Goal: Task Accomplishment & Management: Use online tool/utility

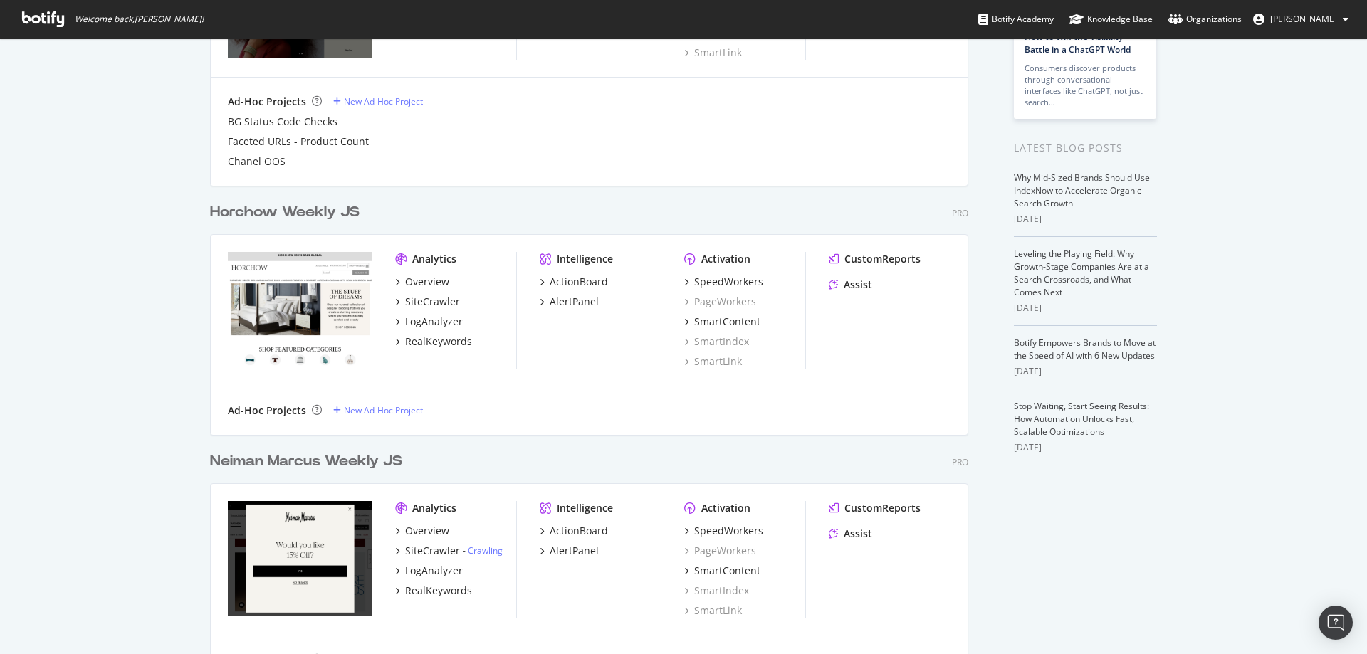
scroll to position [351, 0]
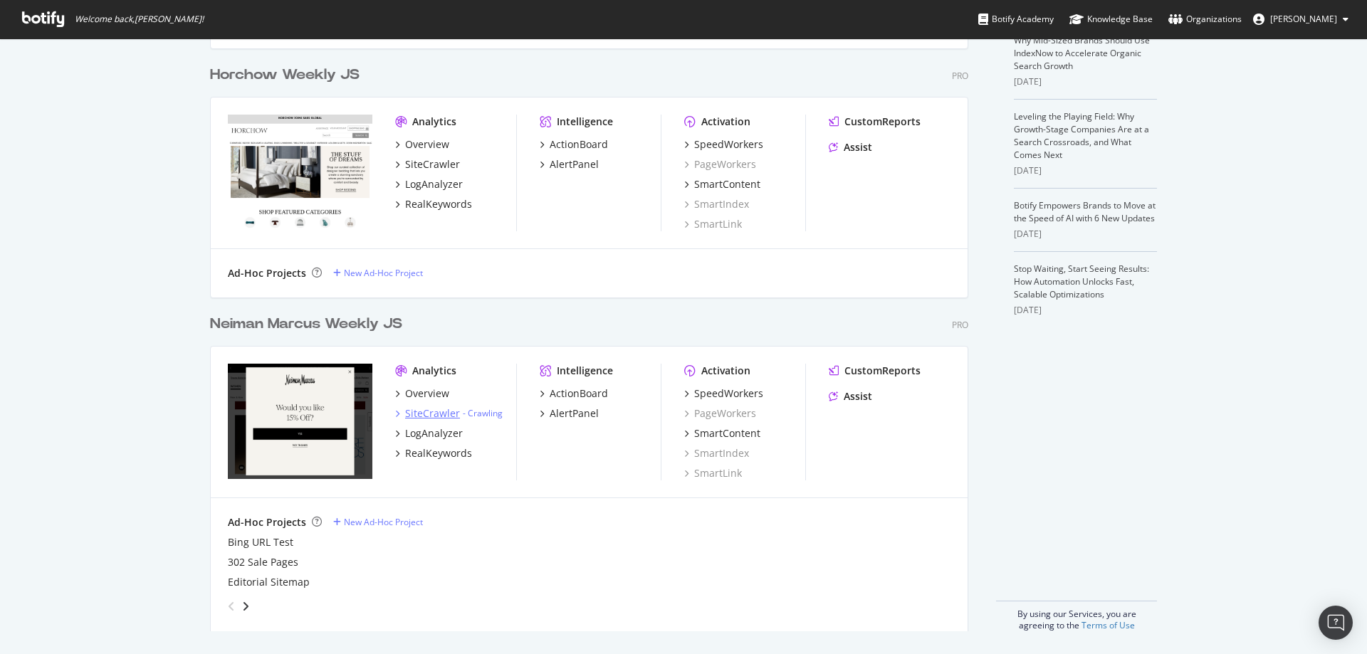
click at [426, 411] on div "SiteCrawler" at bounding box center [432, 413] width 55 height 14
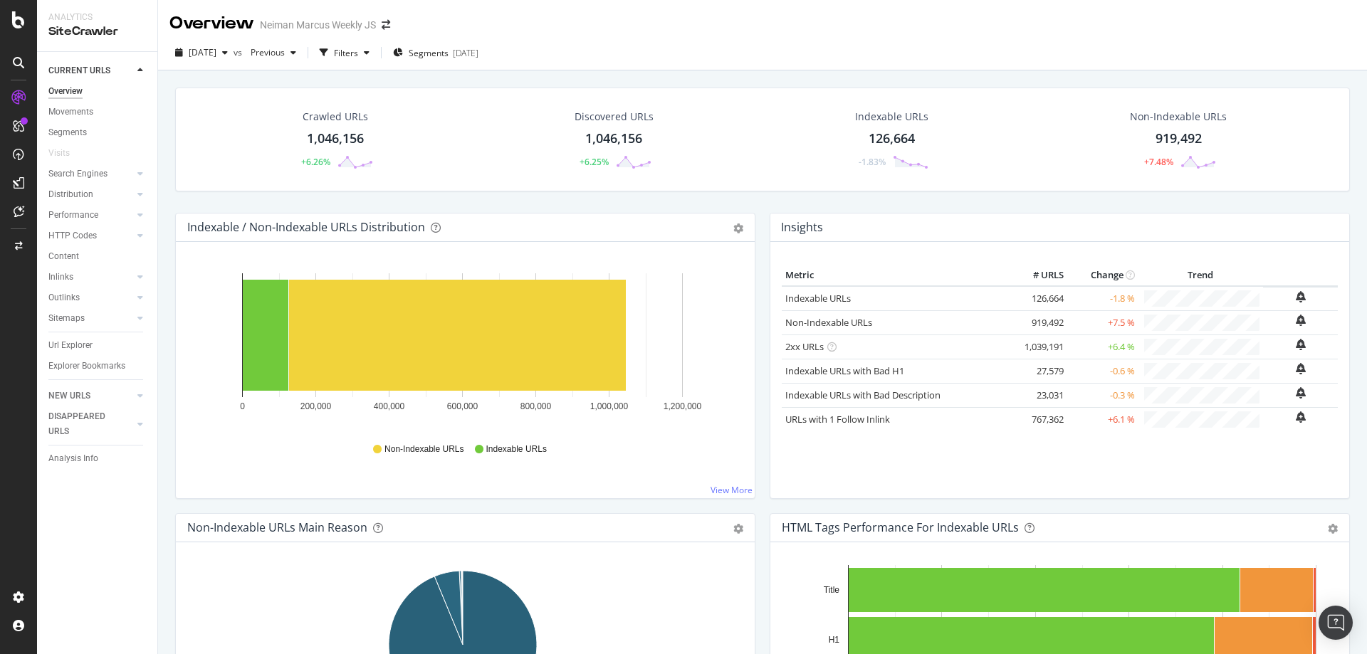
click at [337, 138] on div "1,046,156" at bounding box center [335, 139] width 57 height 19
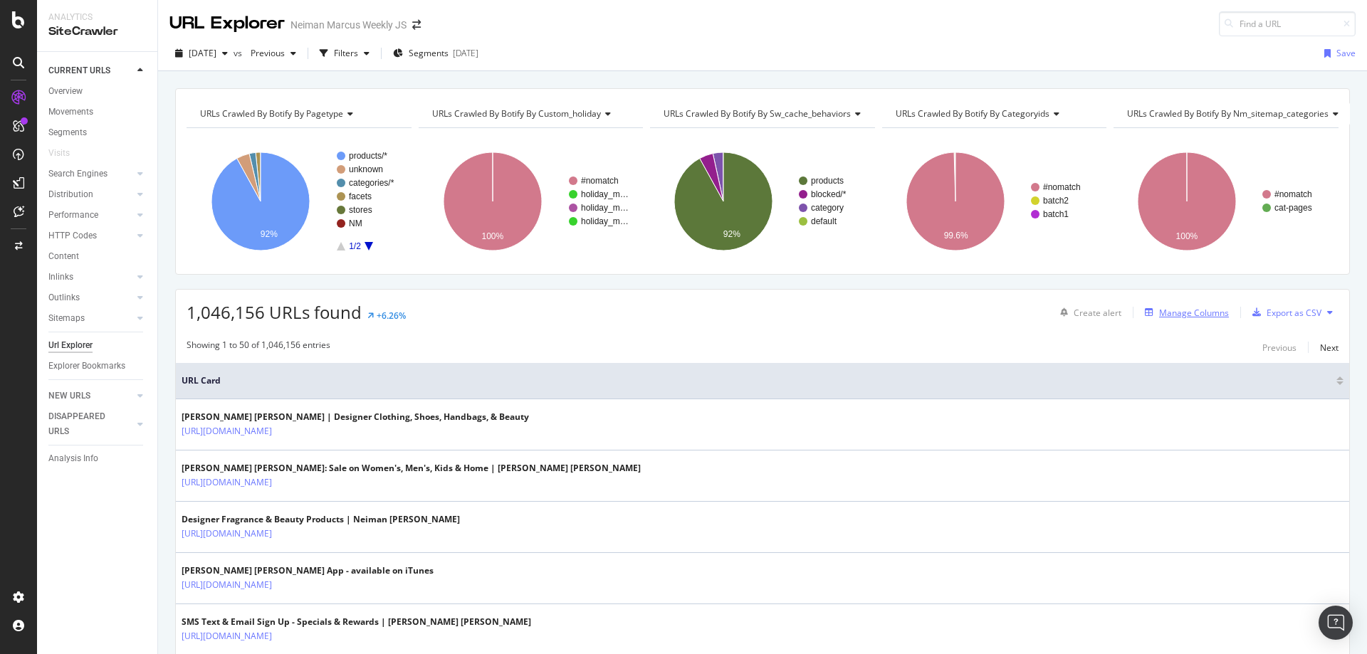
click at [1166, 308] on div "Manage Columns" at bounding box center [1194, 313] width 70 height 12
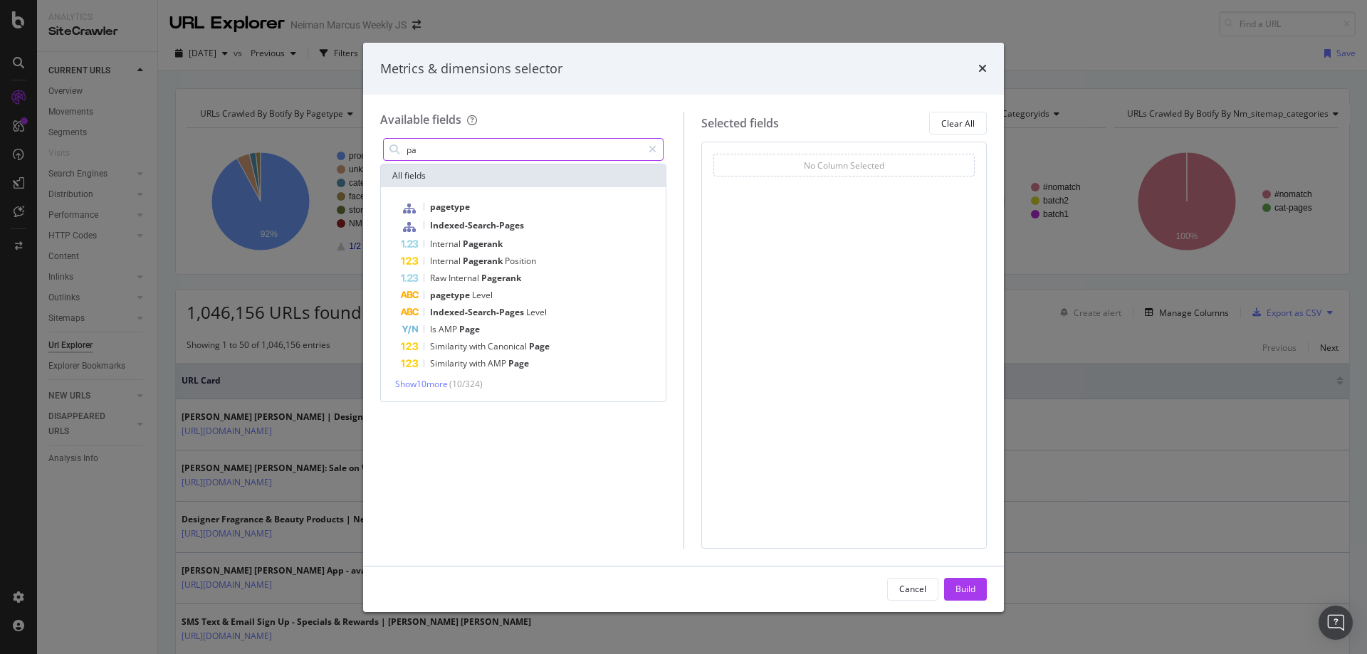
type input "p"
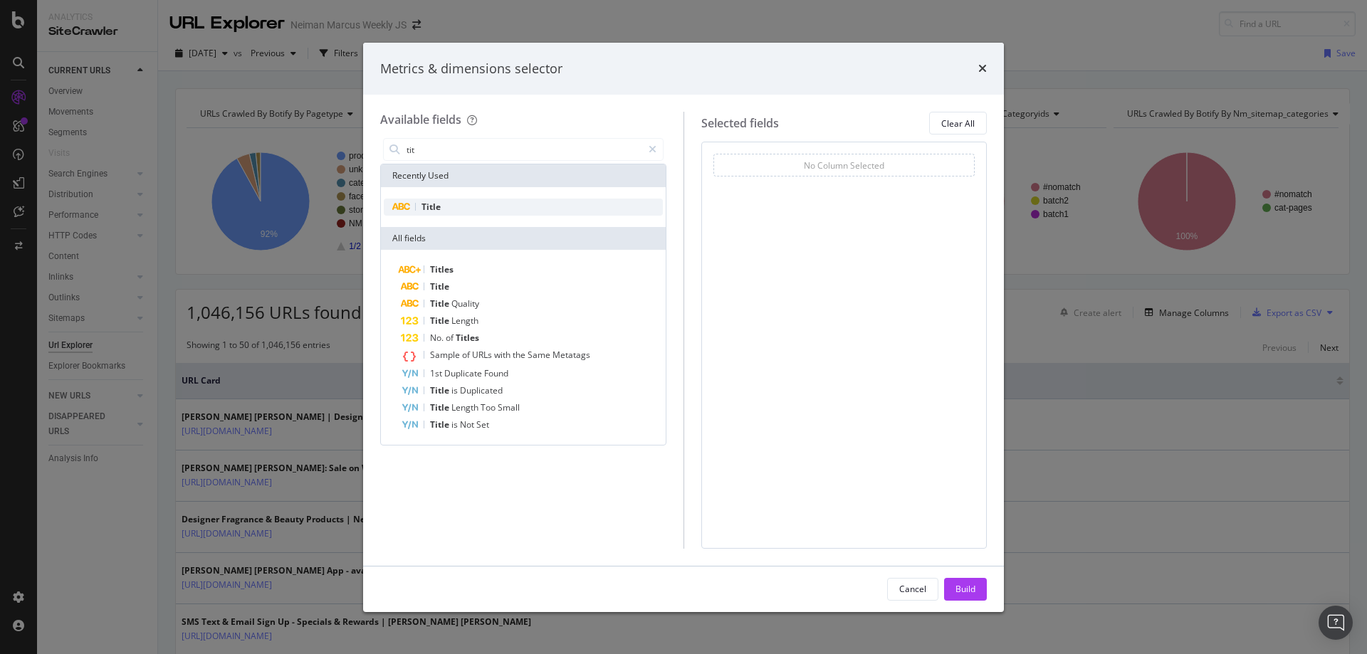
click at [425, 201] on span "Title" at bounding box center [430, 207] width 19 height 12
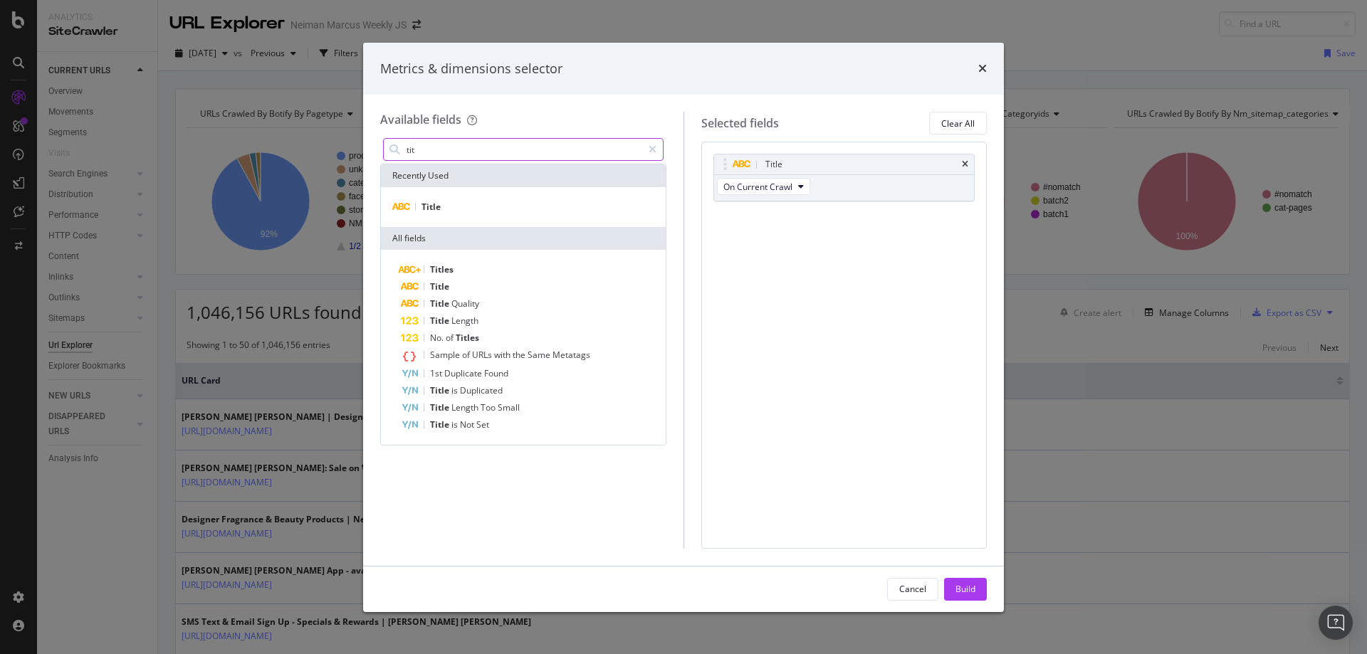
click at [452, 159] on input "tit" at bounding box center [523, 149] width 237 height 21
click at [441, 201] on span "H1" at bounding box center [446, 207] width 11 height 12
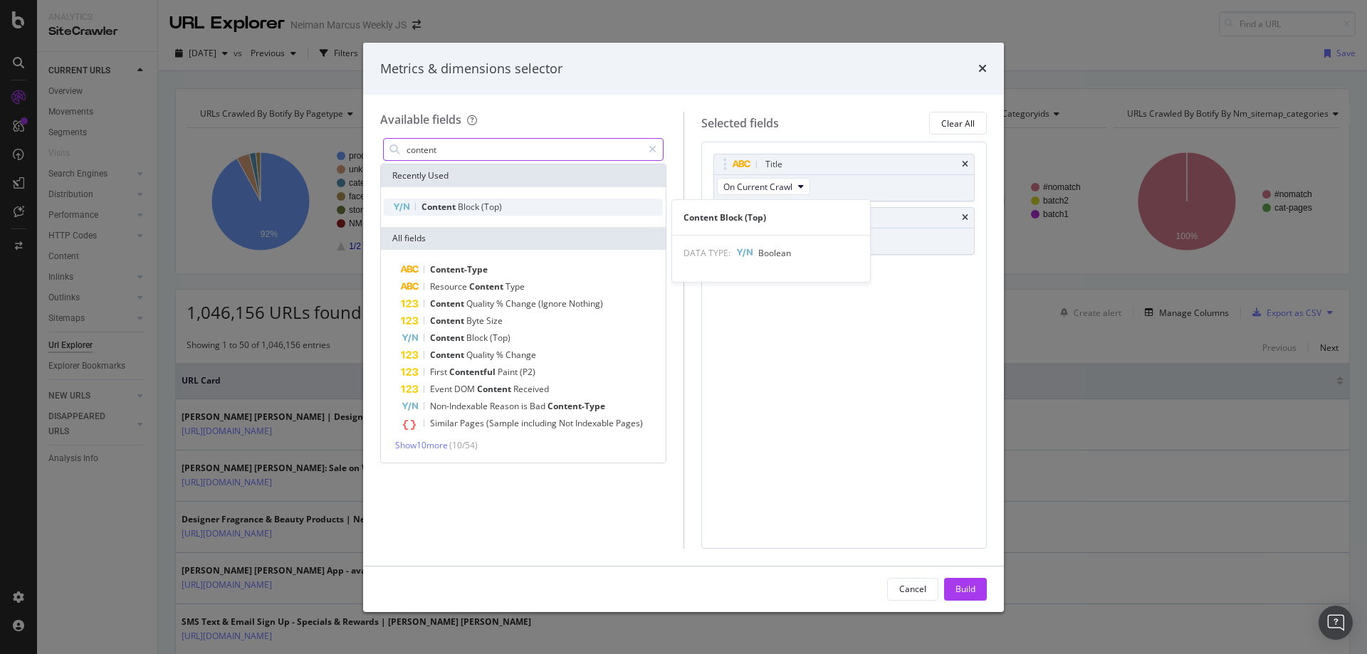
type input "content"
click at [462, 201] on span "Block" at bounding box center [469, 207] width 23 height 12
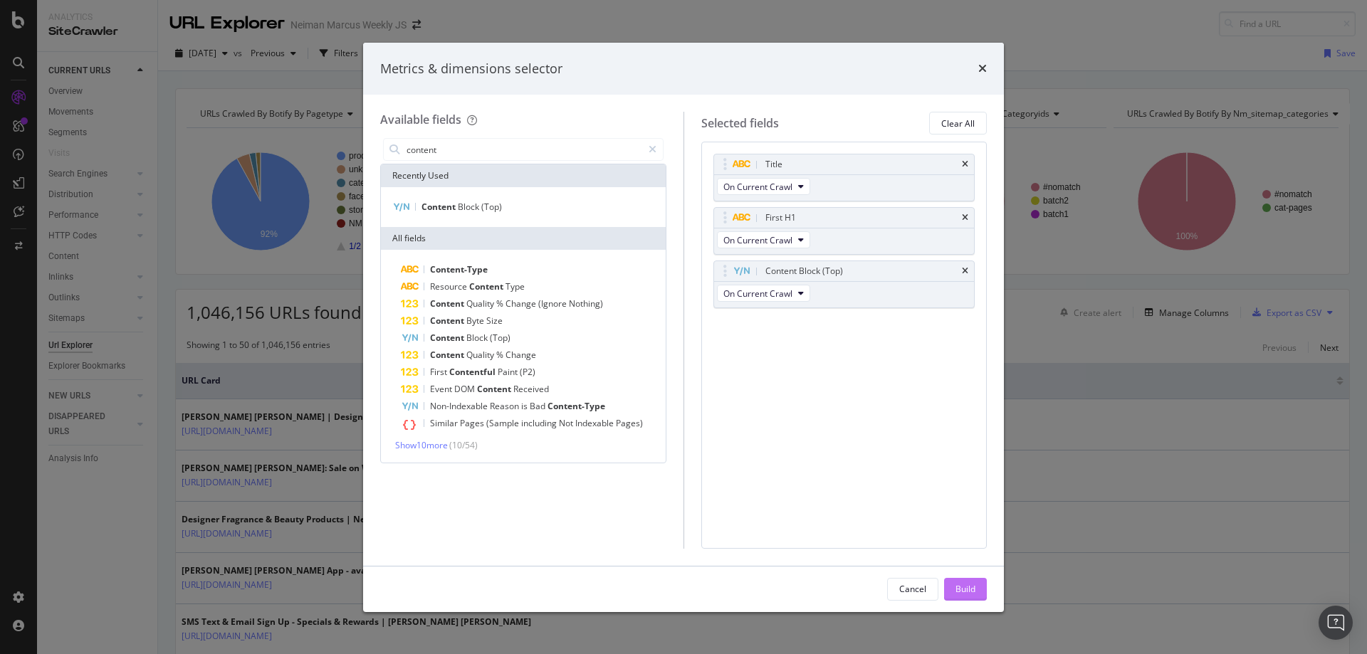
click at [969, 587] on div "Build" at bounding box center [965, 589] width 20 height 12
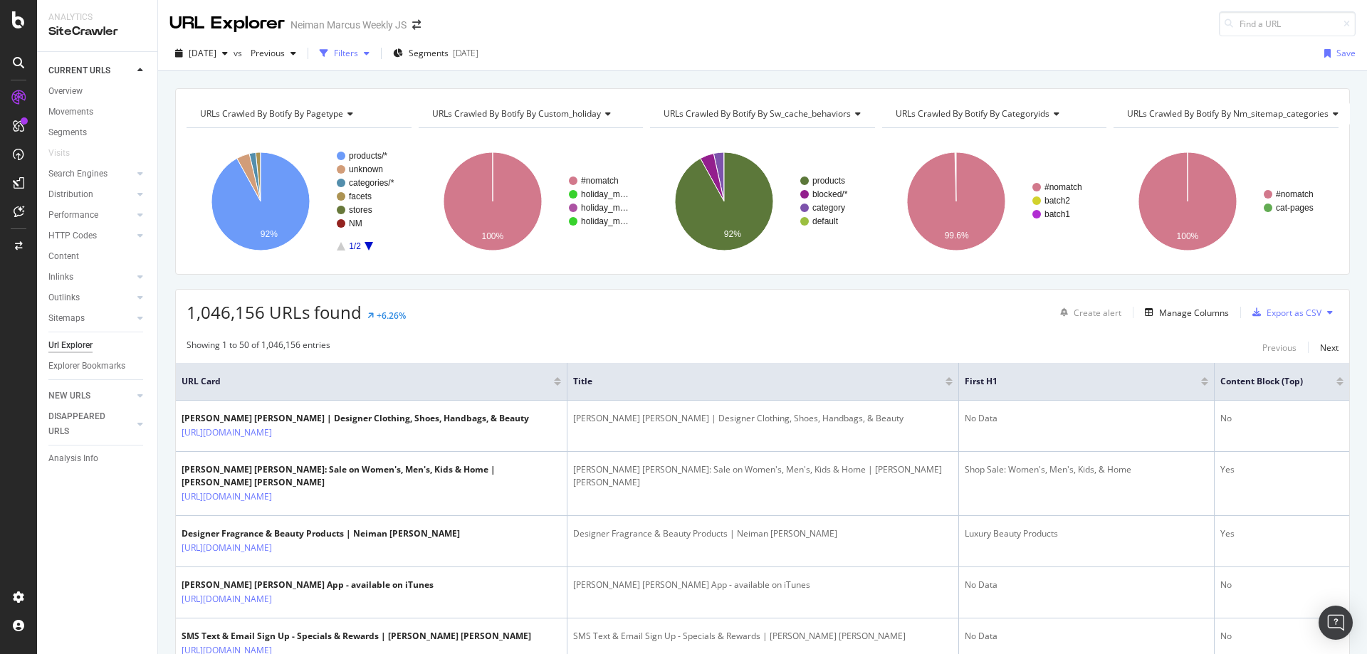
click at [358, 57] on div "Filters" at bounding box center [346, 53] width 24 height 12
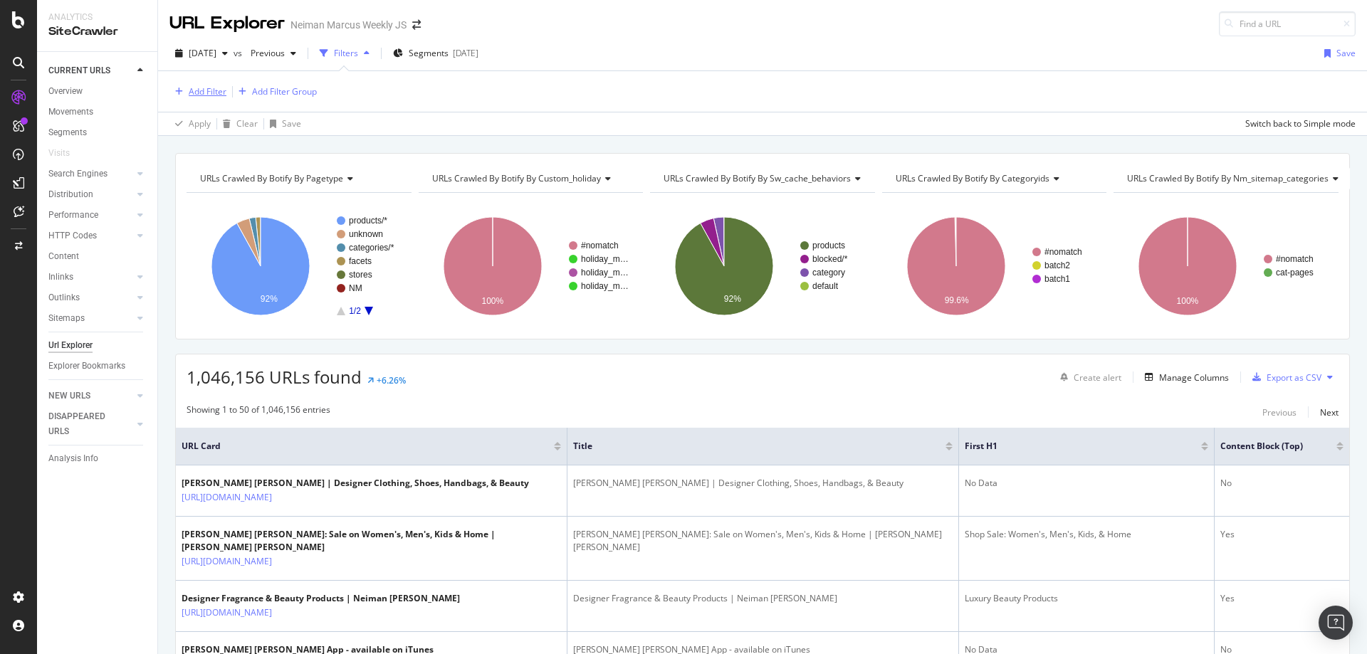
click at [189, 92] on div "Add Filter" at bounding box center [208, 91] width 38 height 12
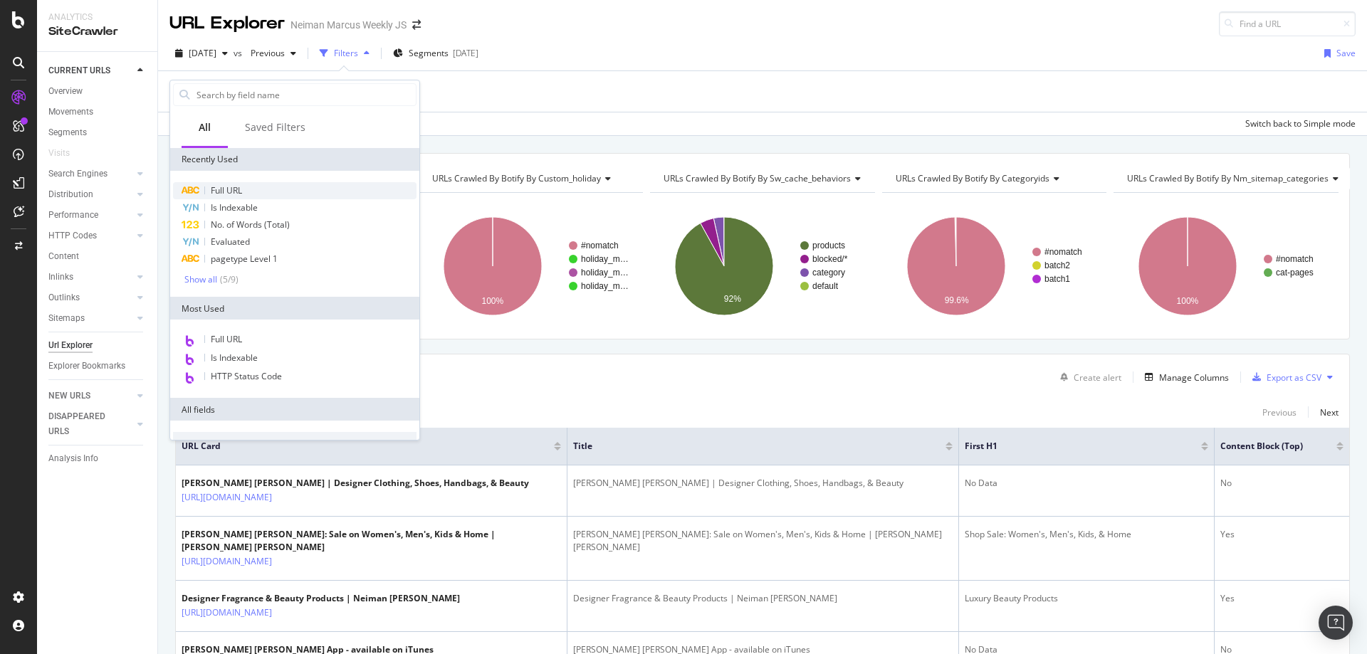
click at [221, 191] on span "Full URL" at bounding box center [226, 190] width 31 height 12
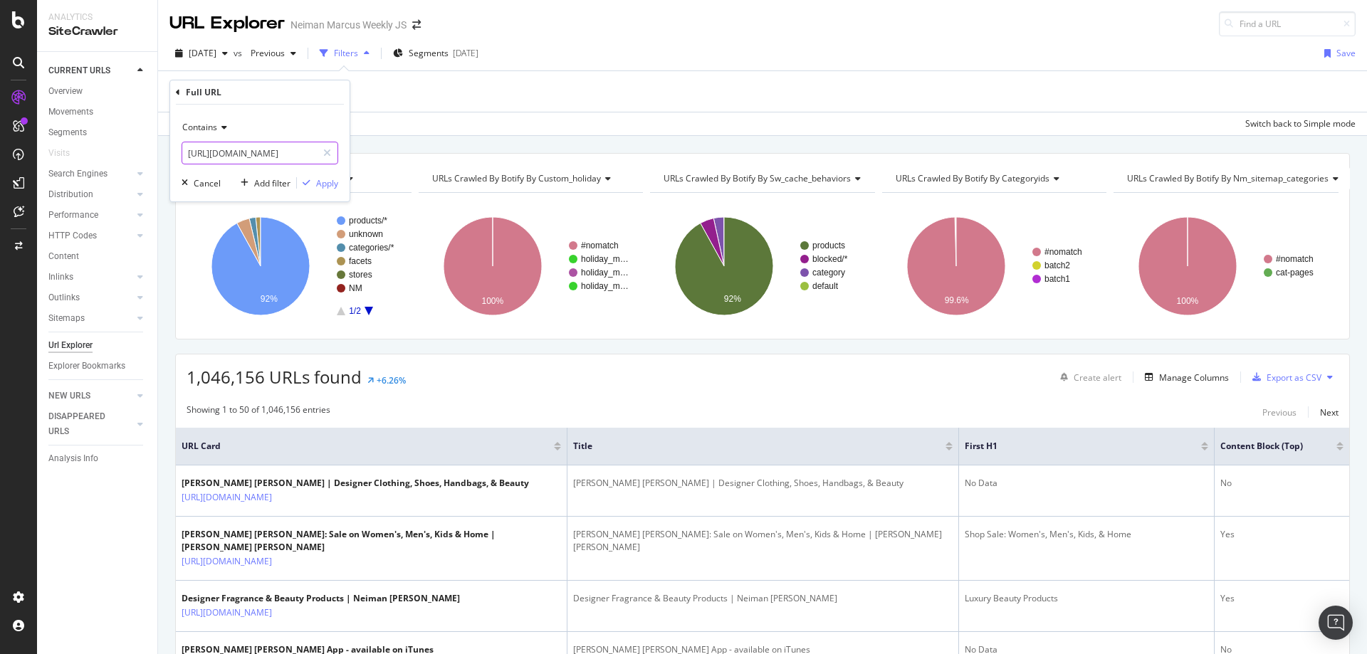
click at [227, 149] on input "[URL][DOMAIN_NAME]" at bounding box center [249, 153] width 135 height 23
type input "/c/"
click at [324, 182] on div "Apply" at bounding box center [327, 183] width 22 height 12
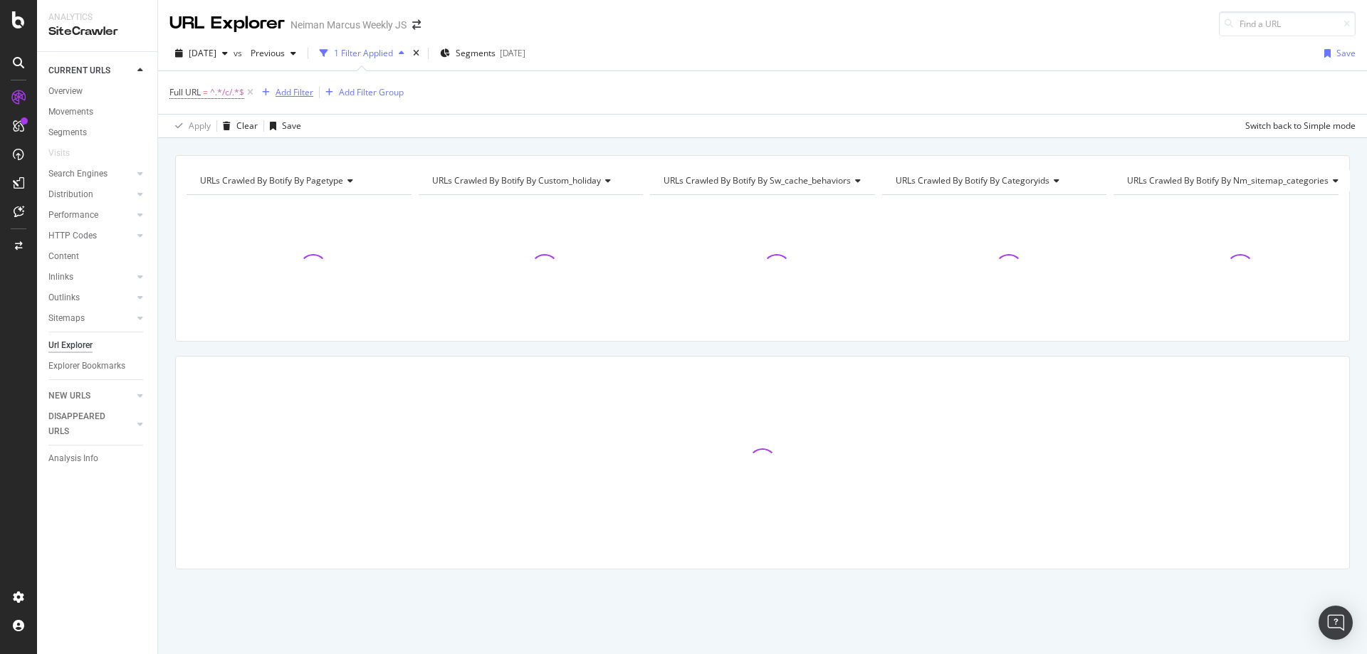
click at [284, 96] on div "Add Filter" at bounding box center [294, 92] width 38 height 12
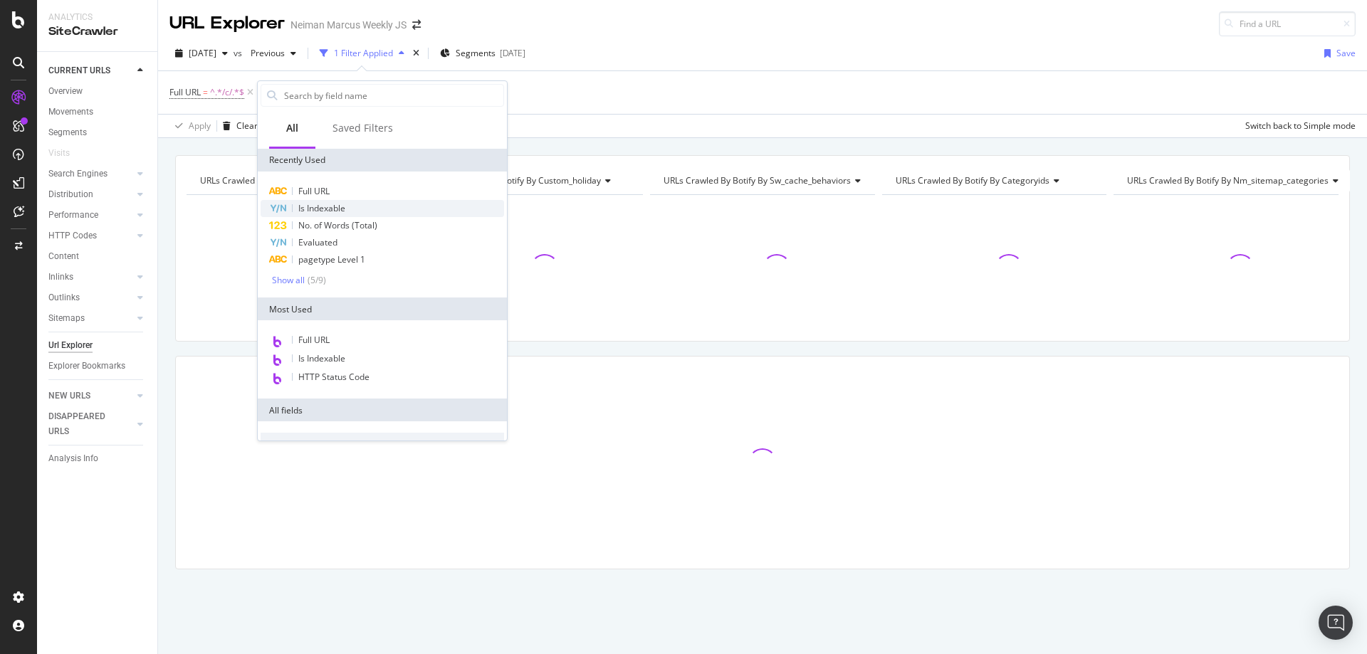
click at [338, 207] on span "Is Indexable" at bounding box center [321, 208] width 47 height 12
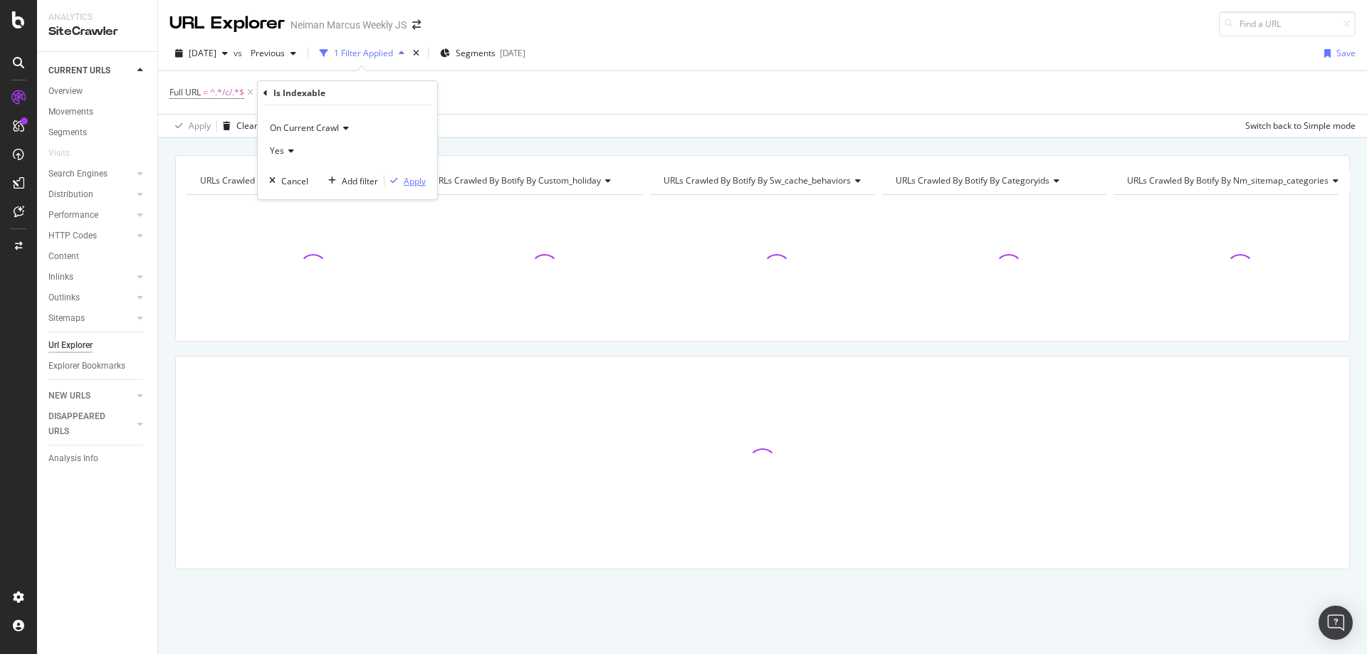
click at [417, 186] on div "Apply" at bounding box center [415, 181] width 22 height 12
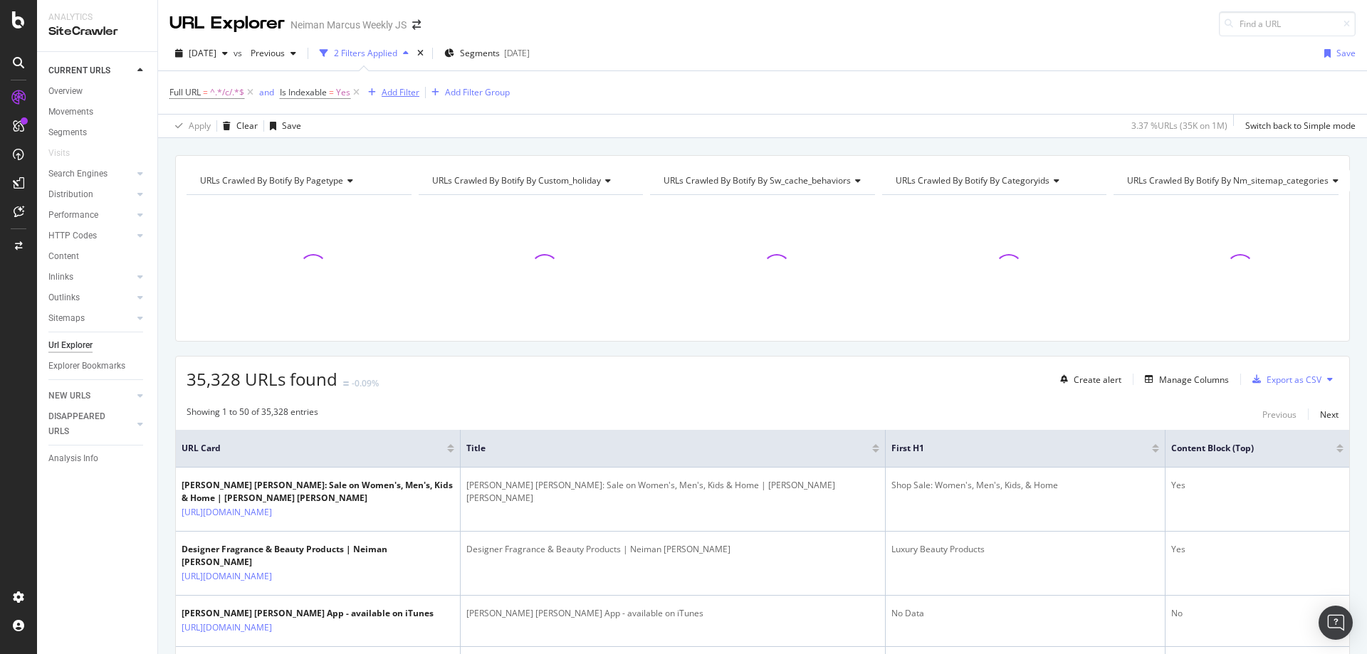
click at [386, 93] on div "Add Filter" at bounding box center [401, 92] width 38 height 12
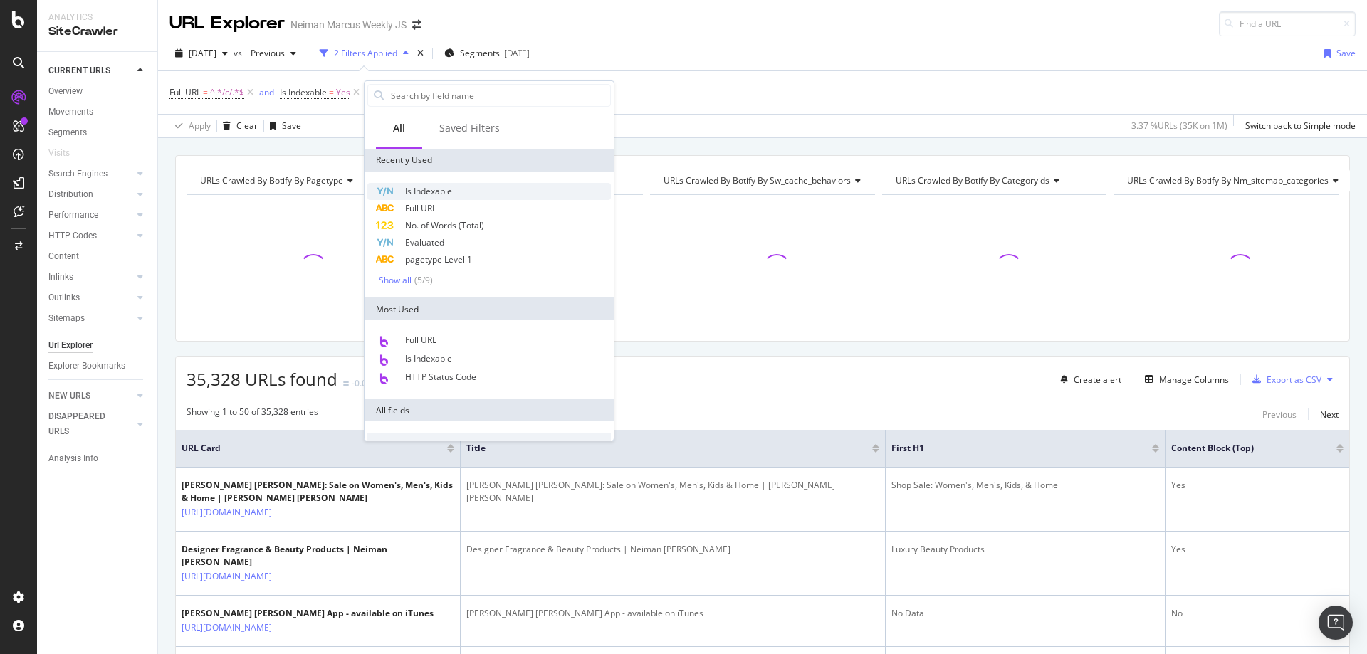
click at [420, 191] on span "Is Indexable" at bounding box center [428, 191] width 47 height 12
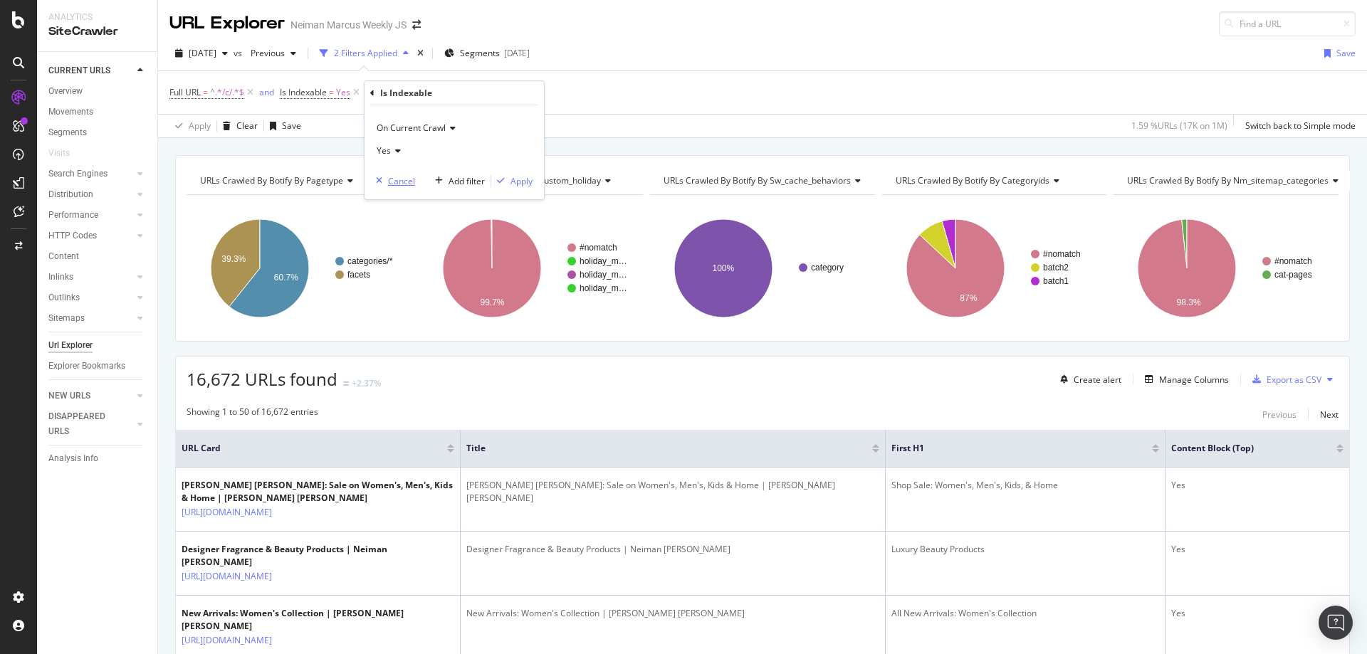
click at [391, 181] on div "Cancel" at bounding box center [401, 181] width 27 height 12
click at [405, 94] on div "Add Filter" at bounding box center [401, 92] width 38 height 12
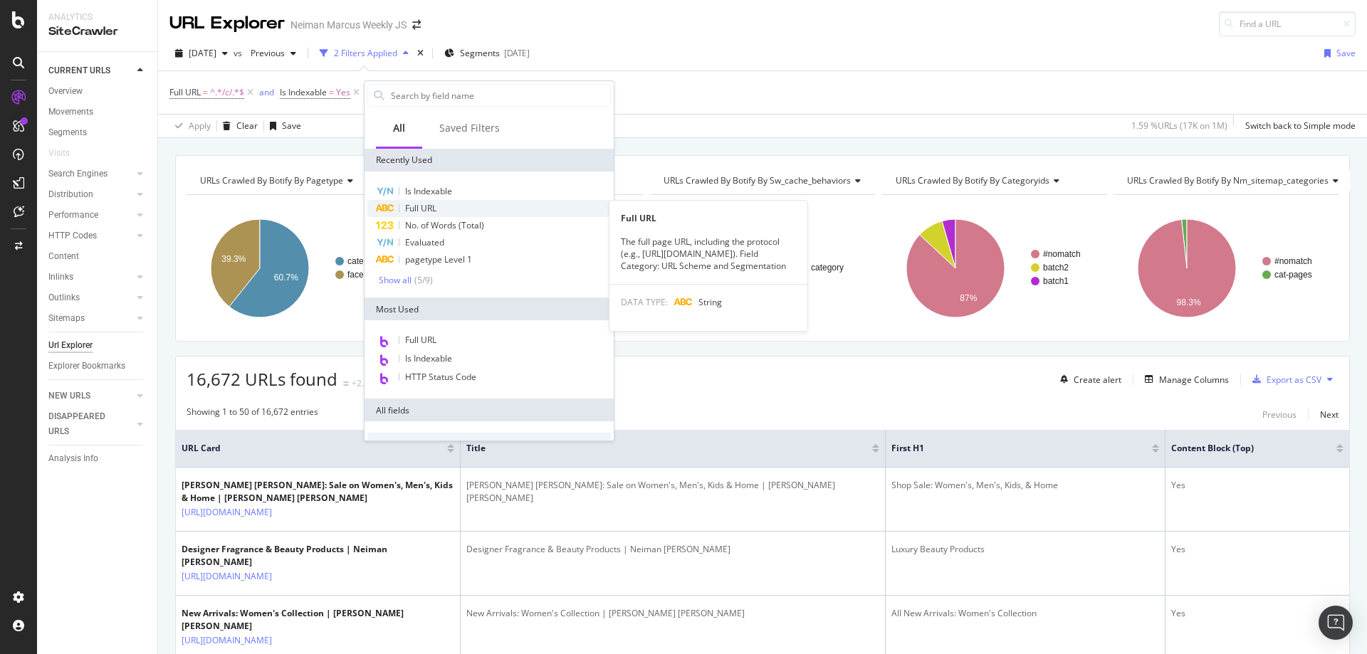
click at [429, 206] on span "Full URL" at bounding box center [420, 208] width 31 height 12
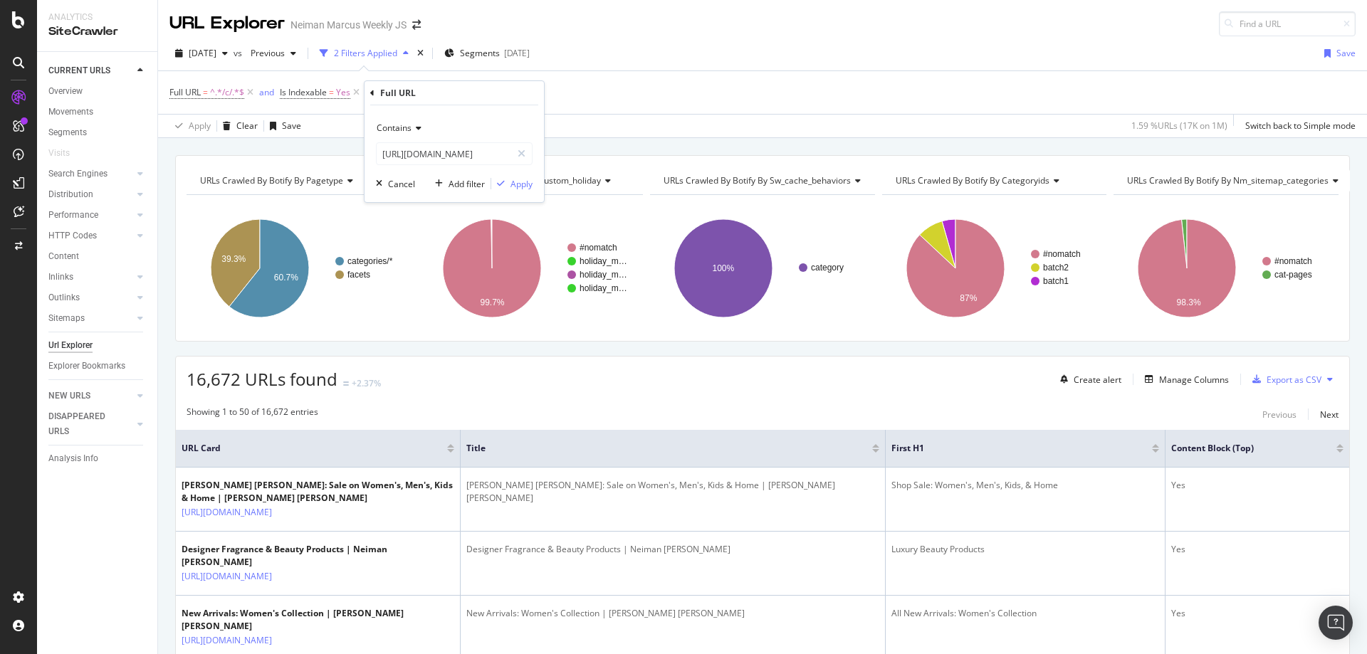
click at [420, 131] on icon at bounding box center [416, 128] width 10 height 9
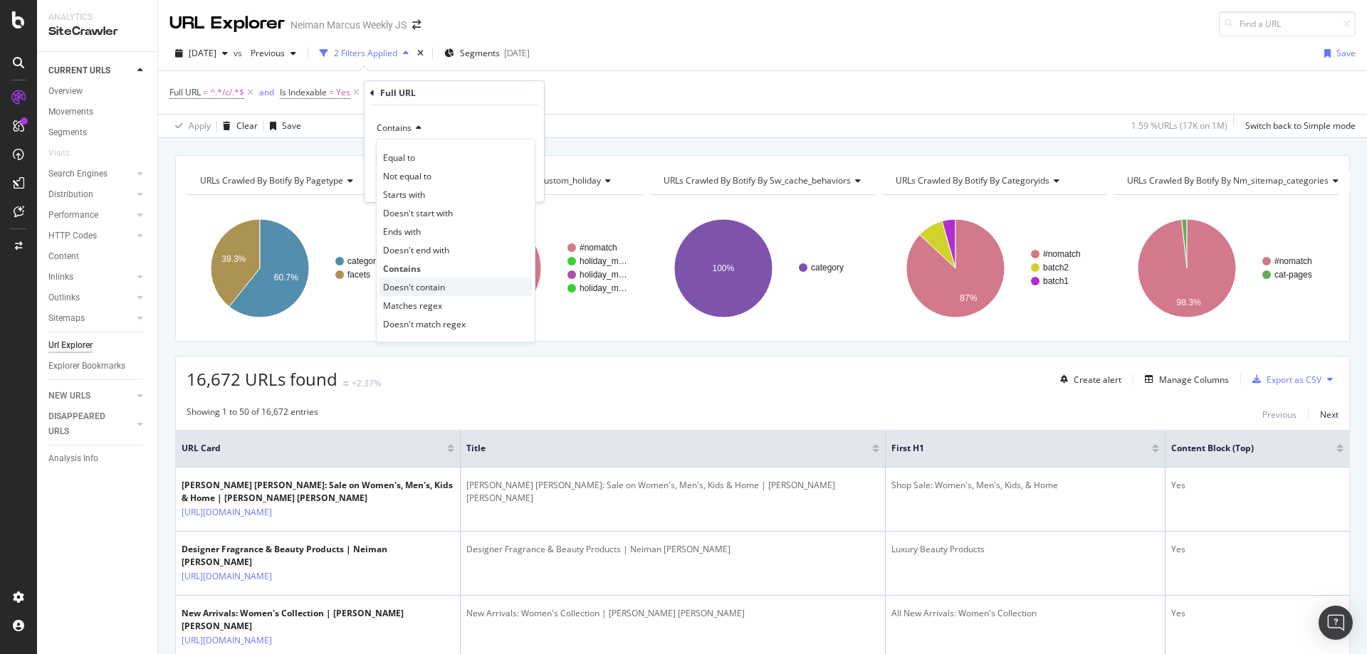
click at [429, 281] on span "Doesn't contain" at bounding box center [414, 287] width 62 height 12
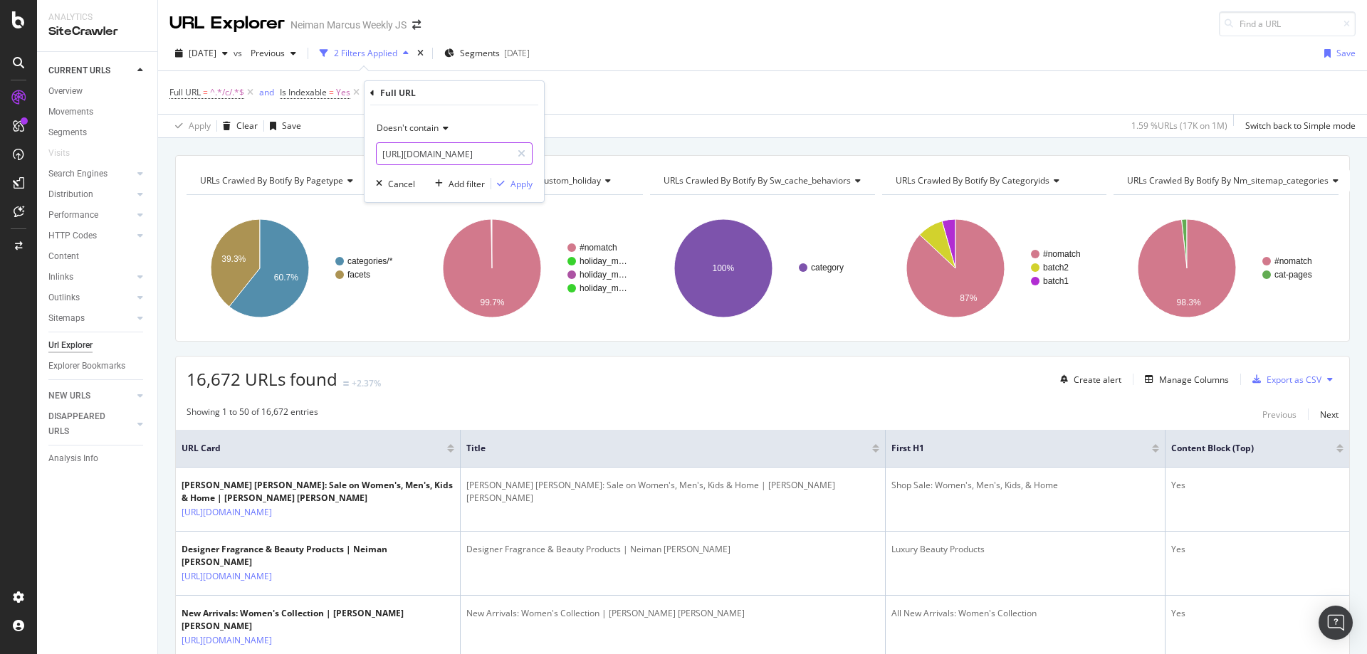
click at [435, 154] on input "[URL][DOMAIN_NAME]" at bounding box center [444, 153] width 135 height 23
type input "?"
click at [528, 184] on div "Apply" at bounding box center [521, 184] width 22 height 12
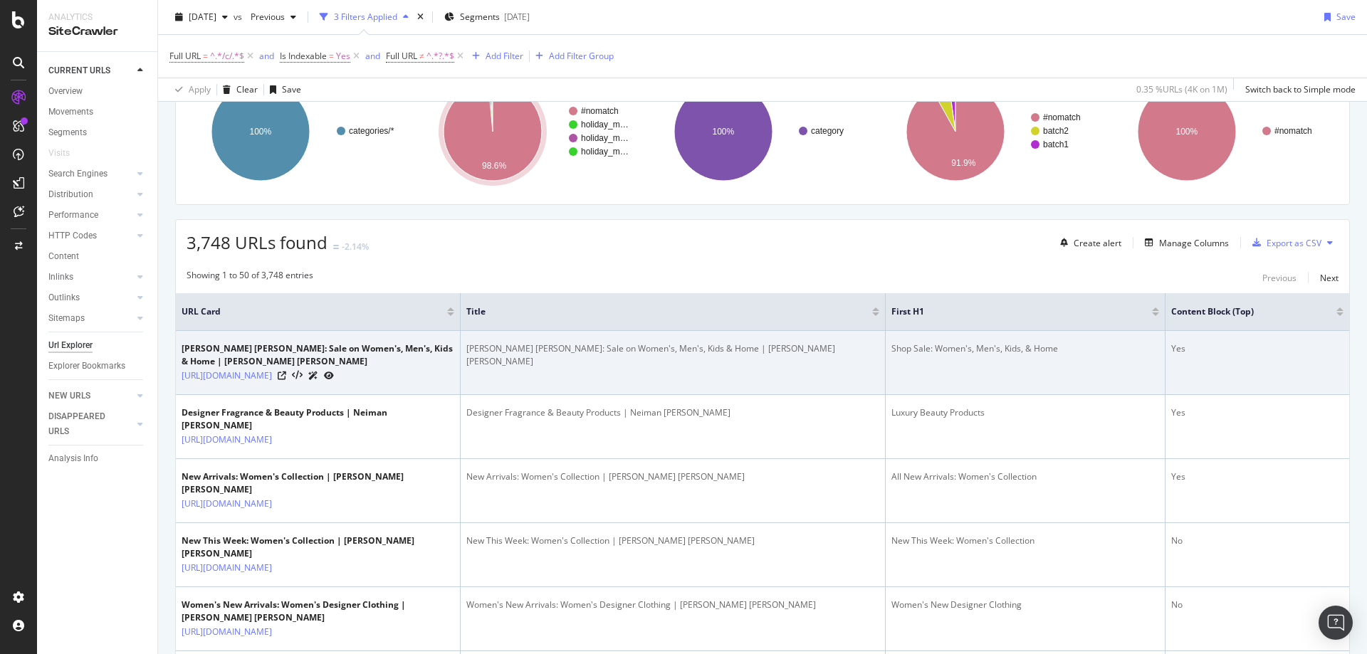
scroll to position [142, 0]
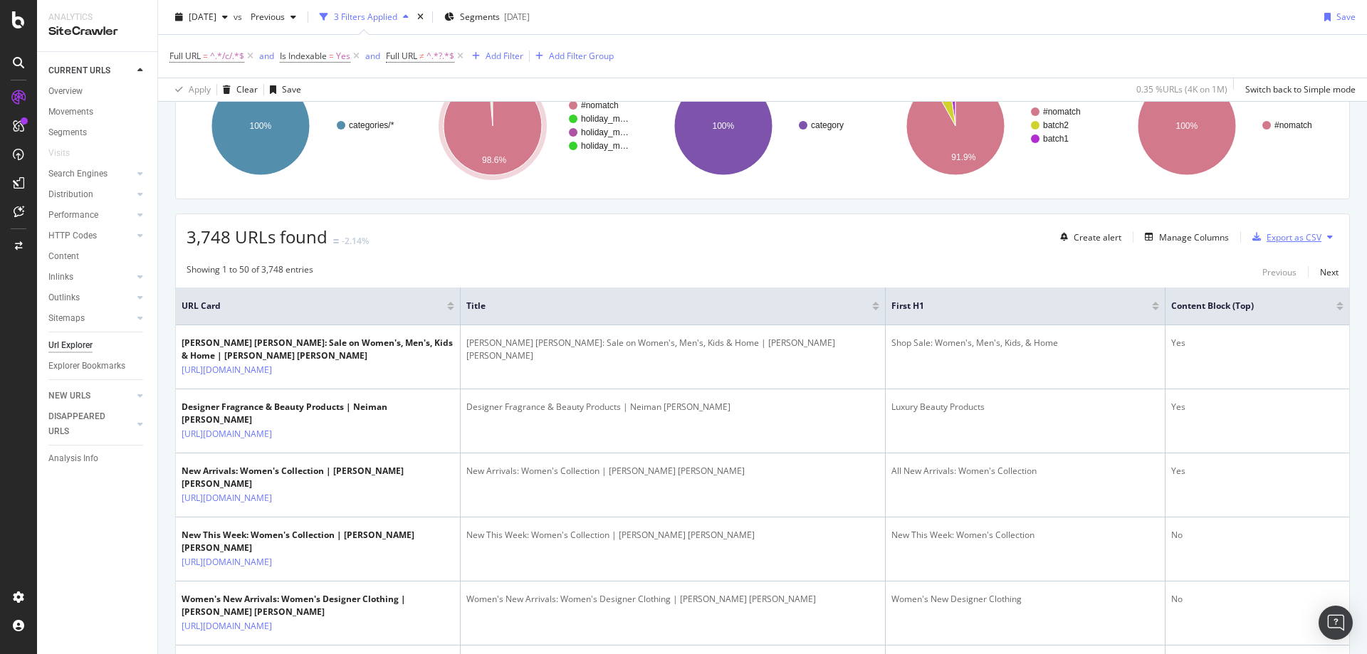
click at [1266, 240] on div "Export as CSV" at bounding box center [1293, 237] width 55 height 12
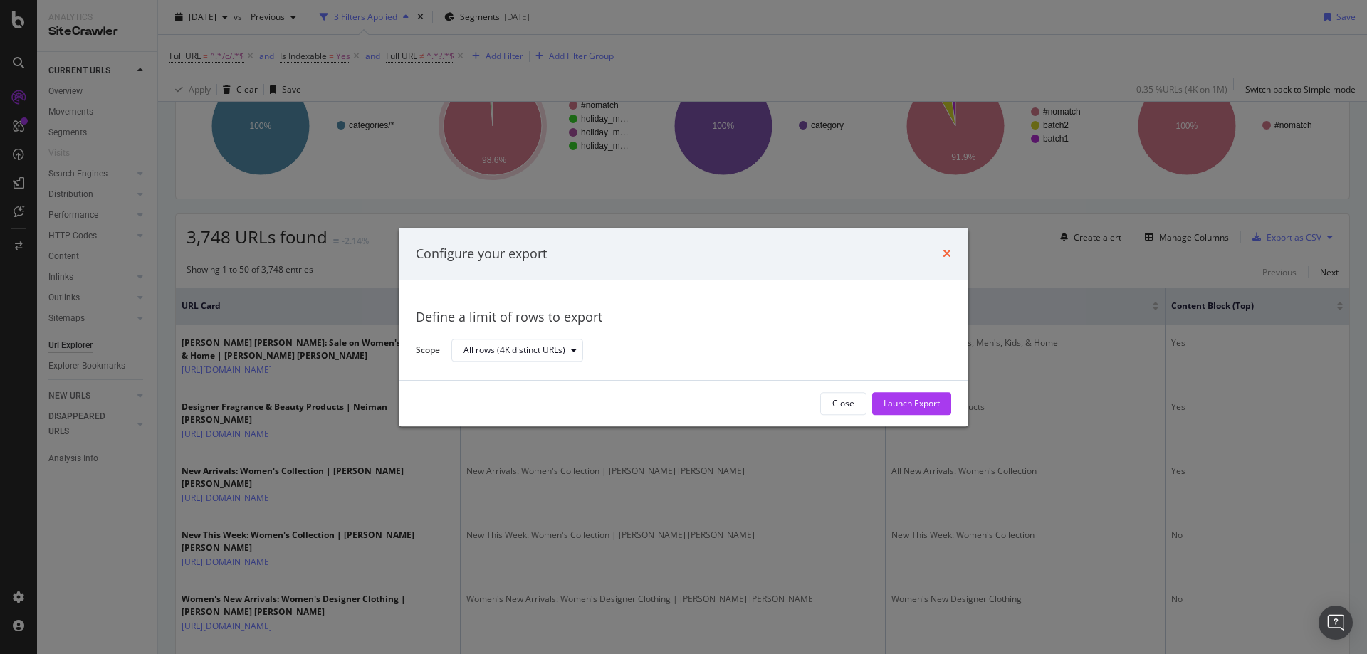
click at [945, 252] on icon "times" at bounding box center [946, 253] width 9 height 11
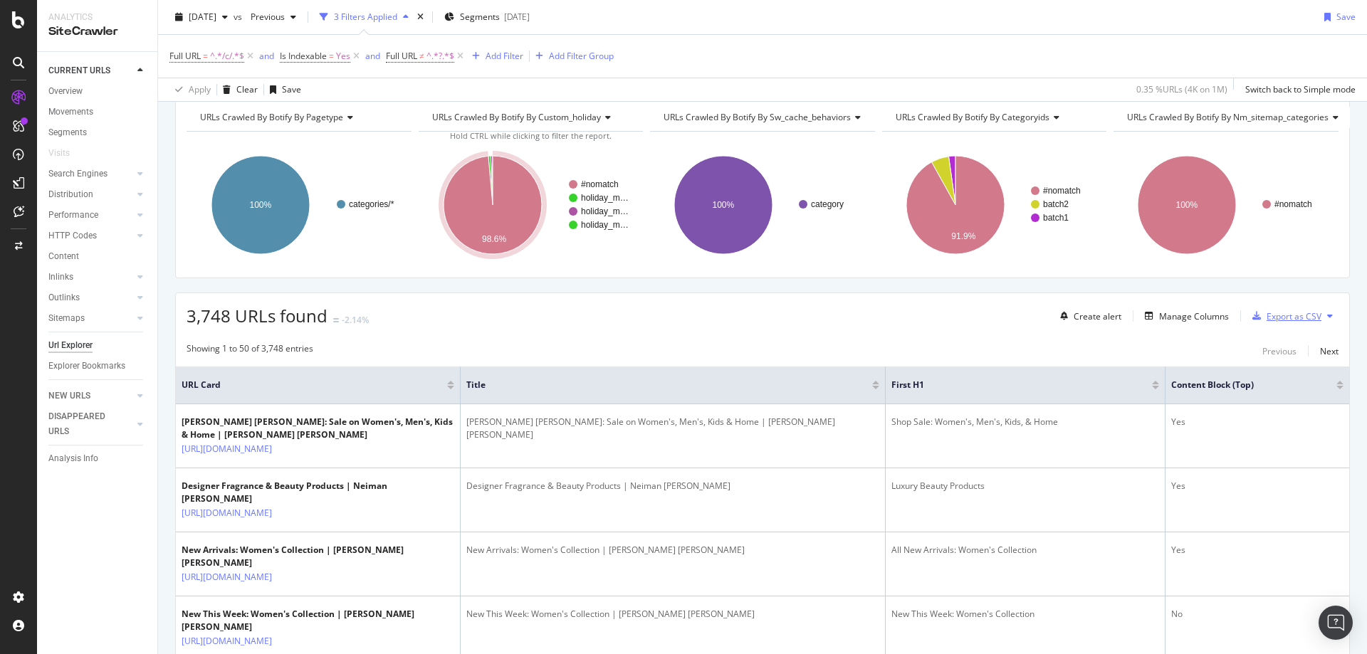
scroll to position [0, 0]
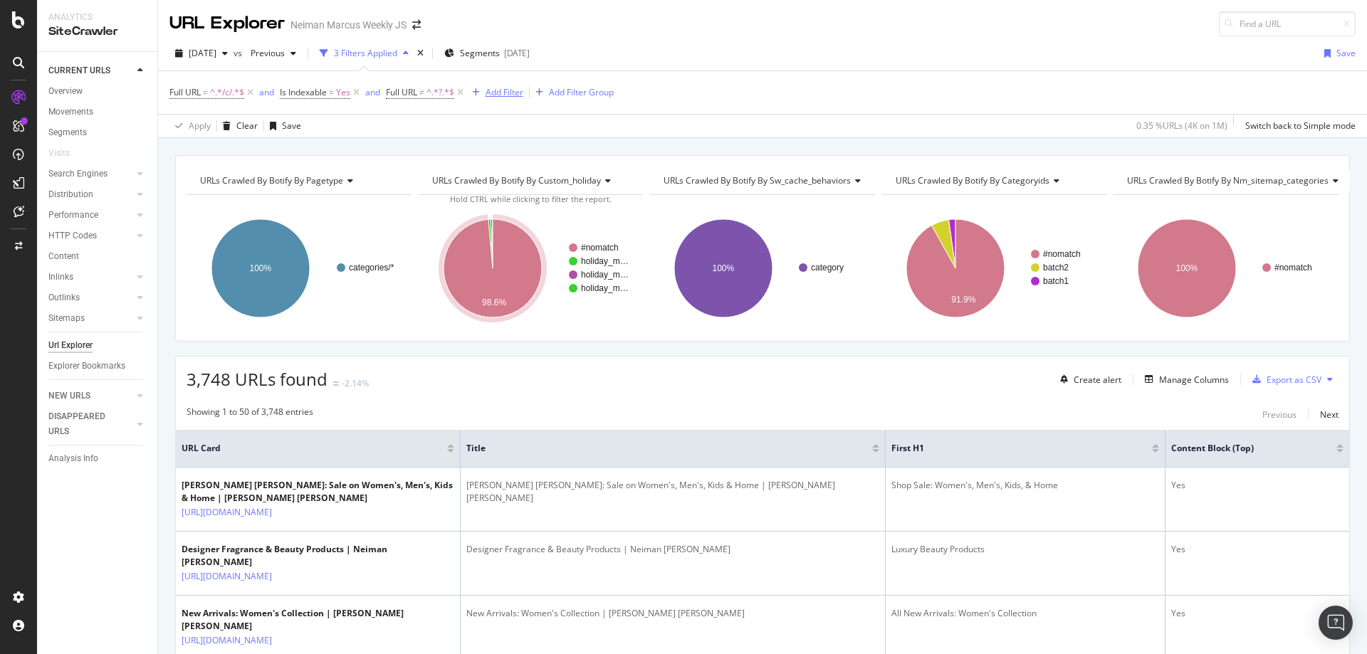
click at [504, 96] on div "Add Filter" at bounding box center [504, 92] width 38 height 12
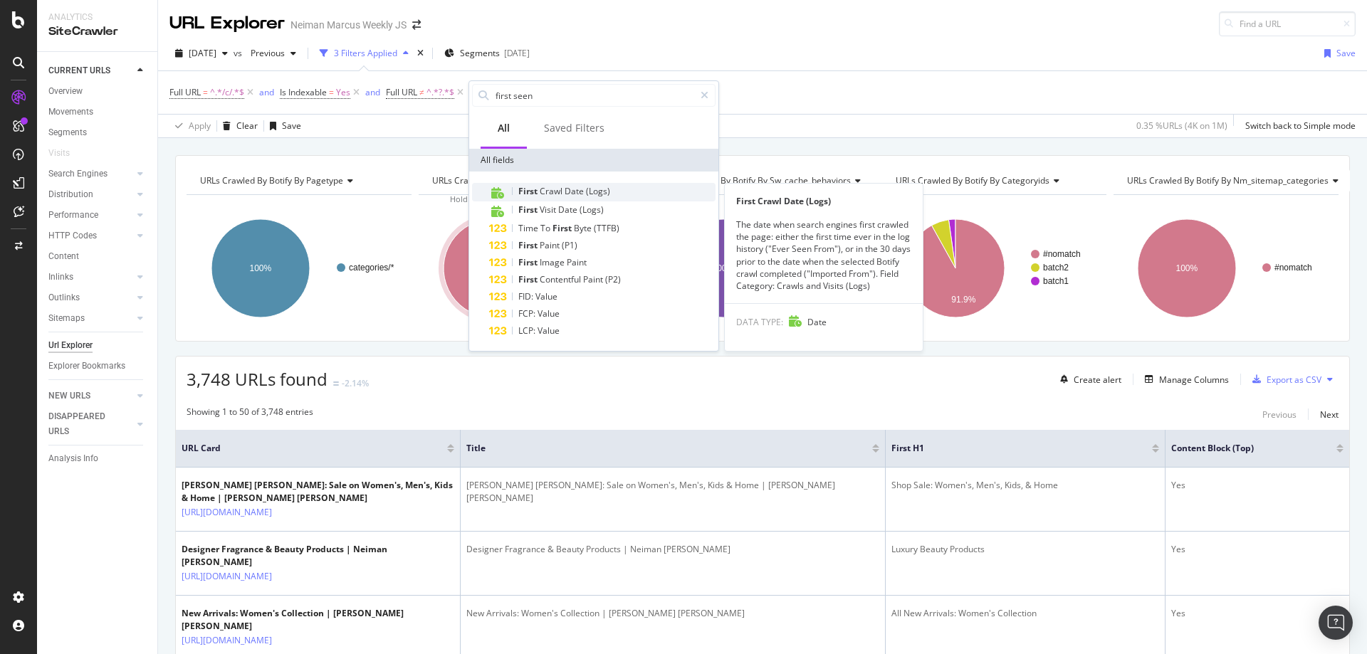
type input "first seen"
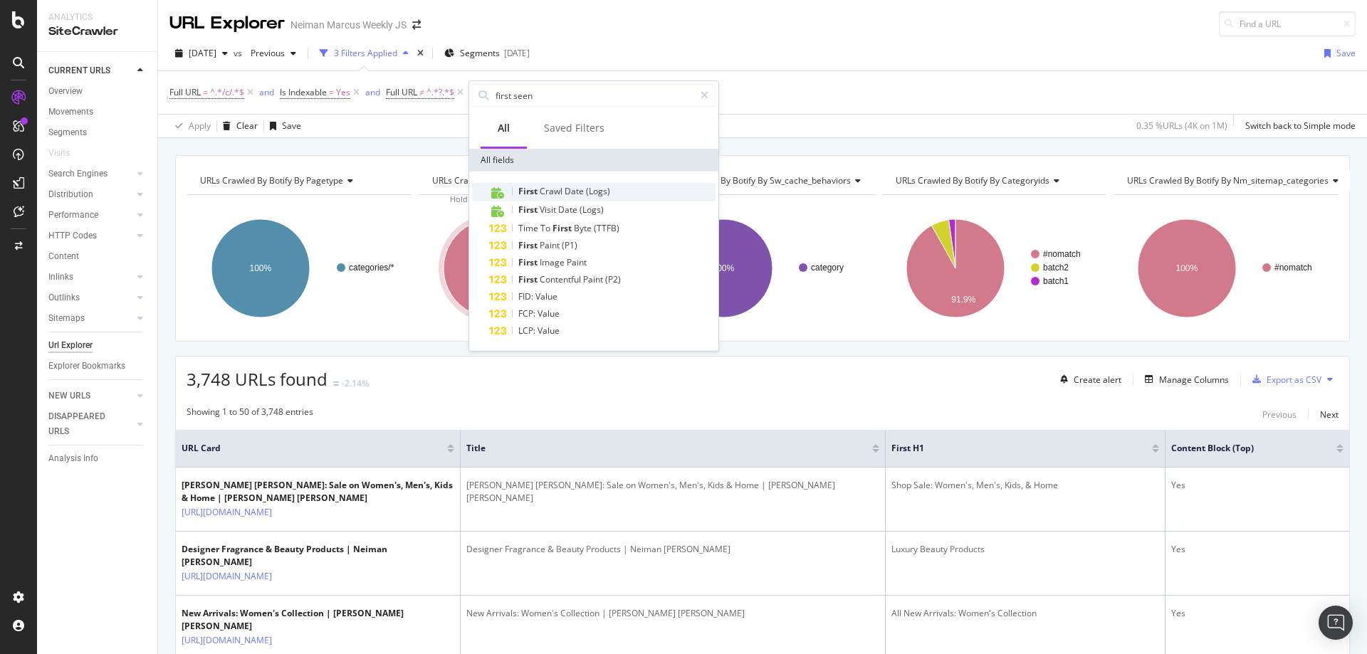
click at [561, 189] on span "Crawl" at bounding box center [552, 191] width 25 height 12
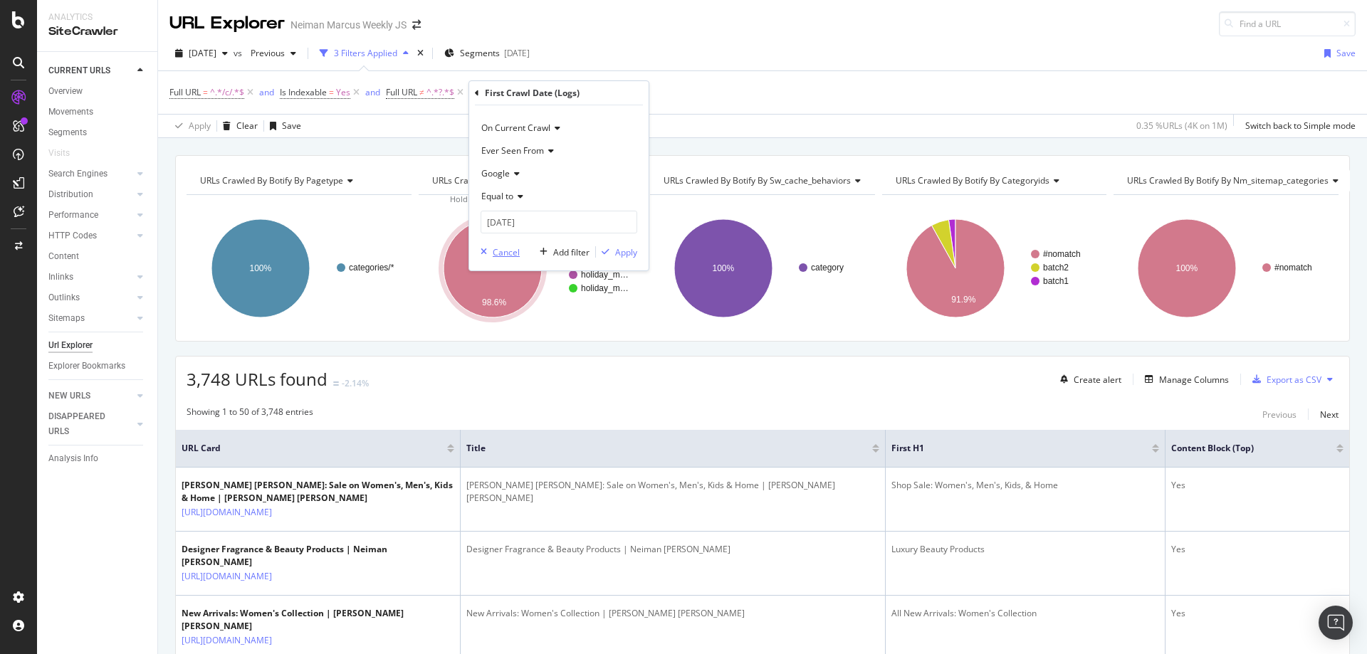
click at [503, 251] on div "Cancel" at bounding box center [506, 252] width 27 height 12
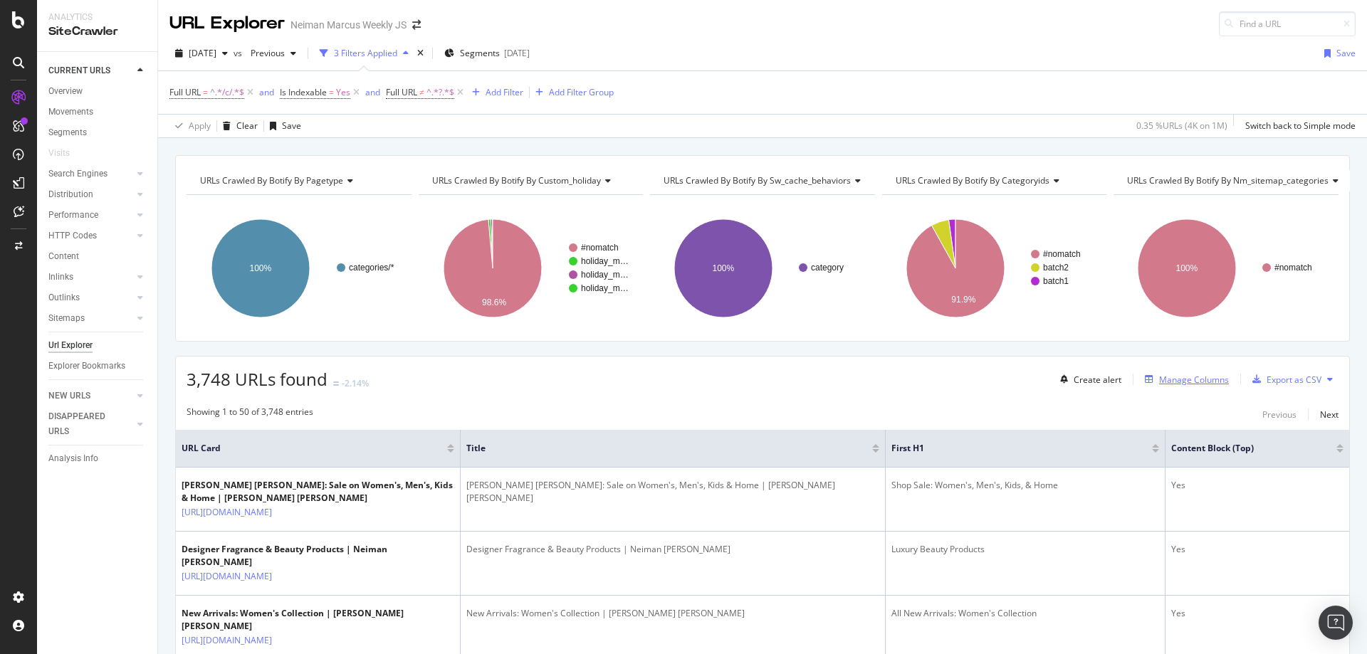
click at [1159, 385] on div "Manage Columns" at bounding box center [1194, 380] width 70 height 12
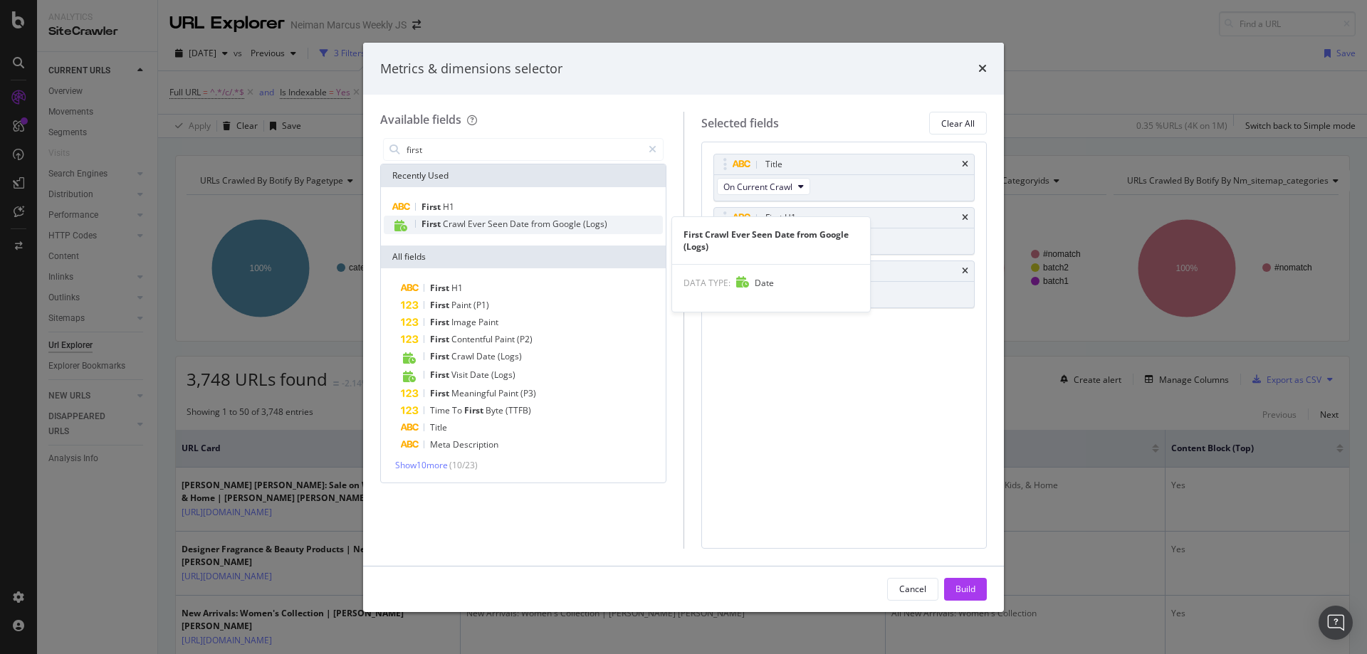
type input "first"
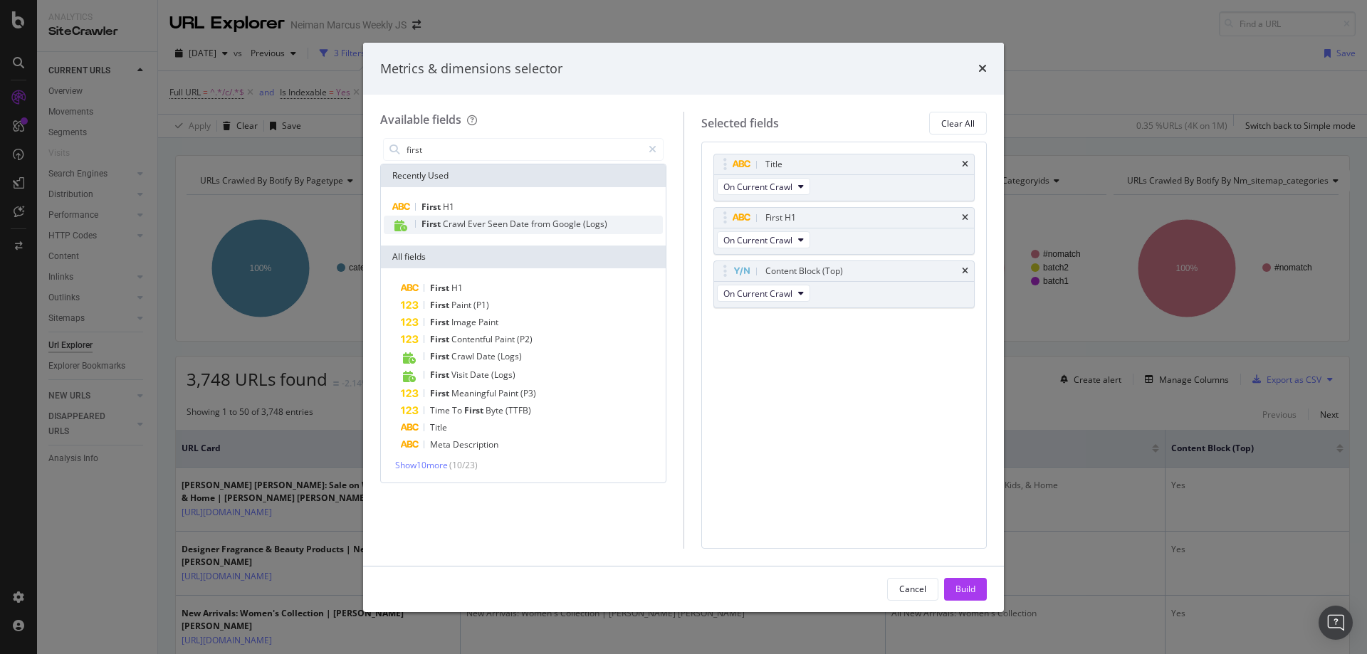
click at [535, 221] on span "from" at bounding box center [541, 224] width 21 height 12
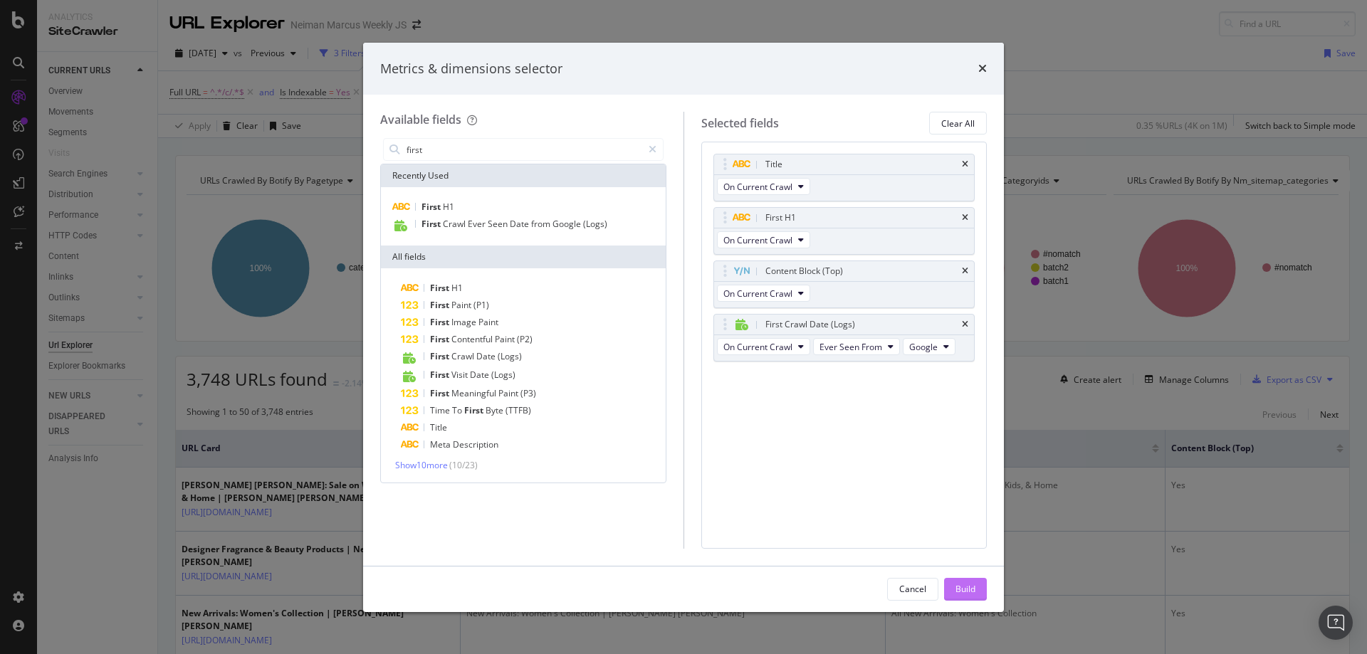
click at [959, 585] on div "Build" at bounding box center [965, 589] width 20 height 12
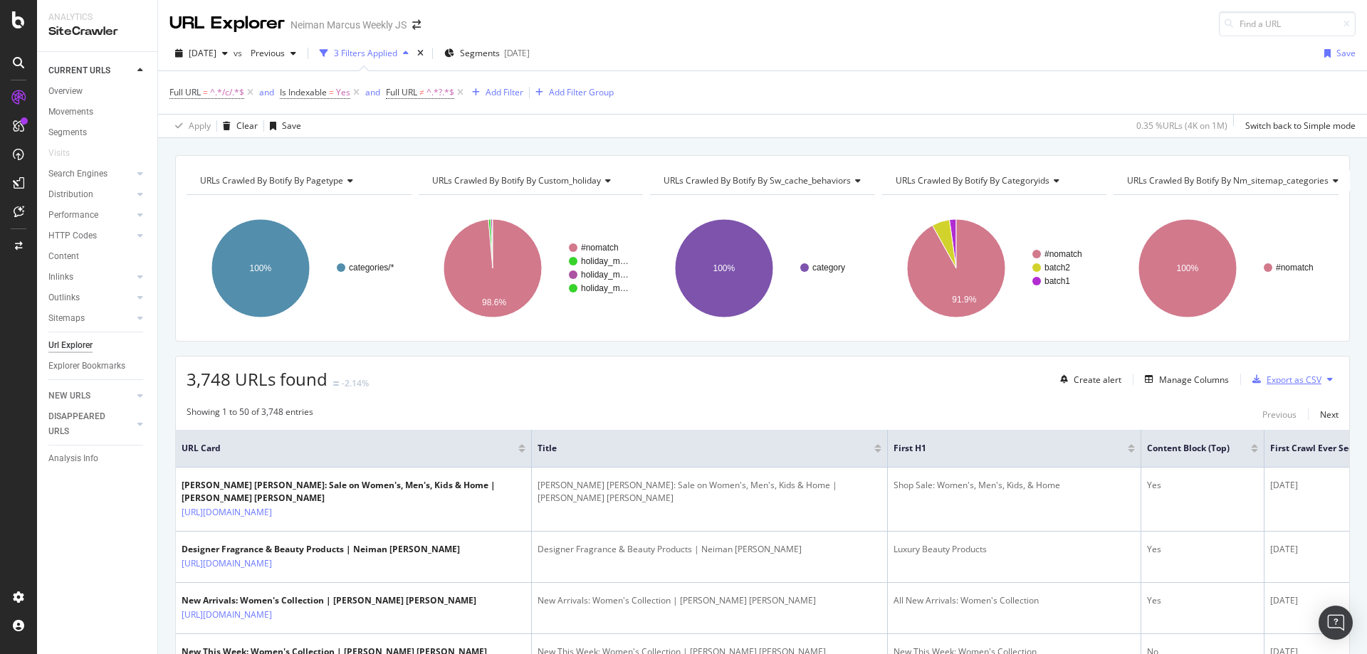
click at [1283, 377] on div "Export as CSV" at bounding box center [1293, 380] width 55 height 12
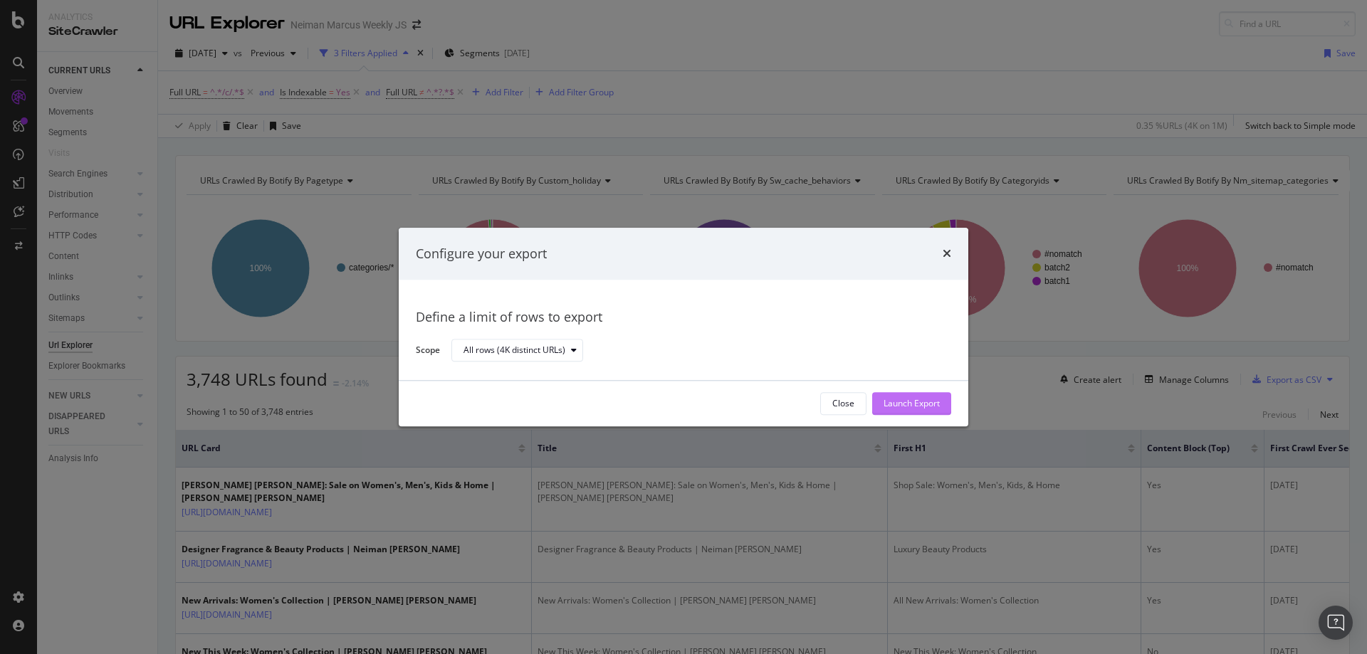
click at [905, 402] on div "Launch Export" at bounding box center [911, 404] width 56 height 12
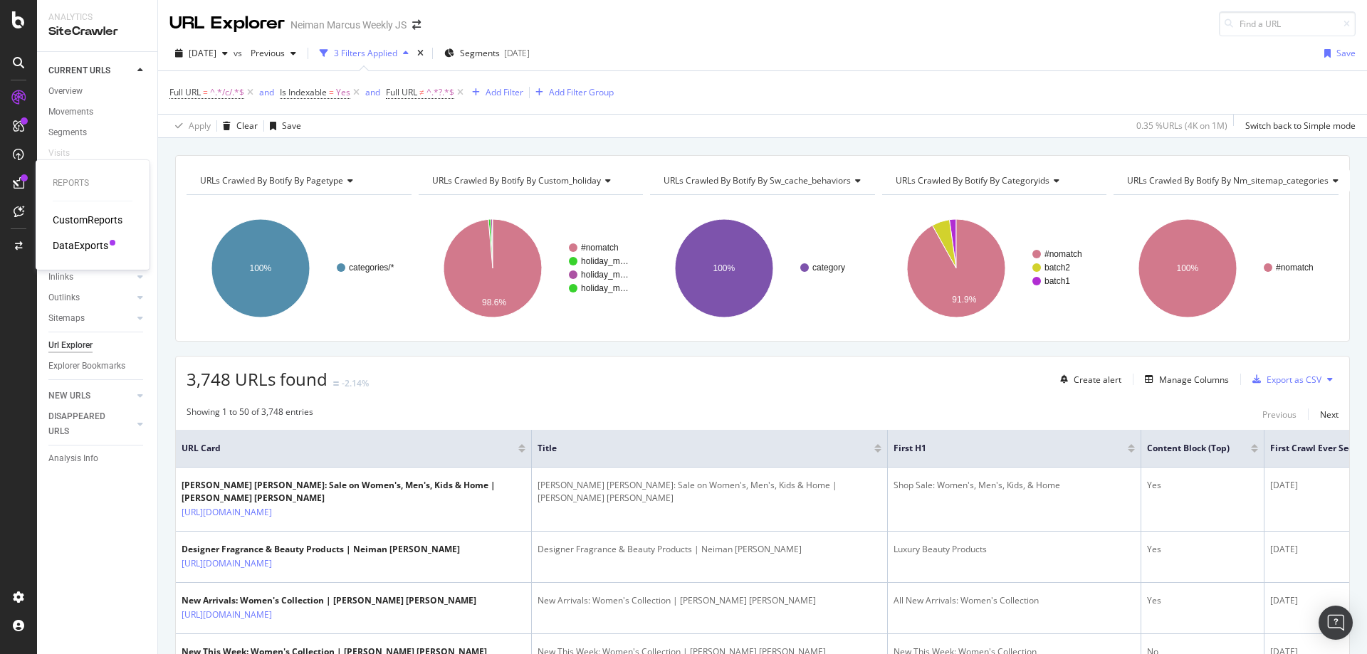
click at [88, 243] on div "DataExports" at bounding box center [81, 245] width 56 height 14
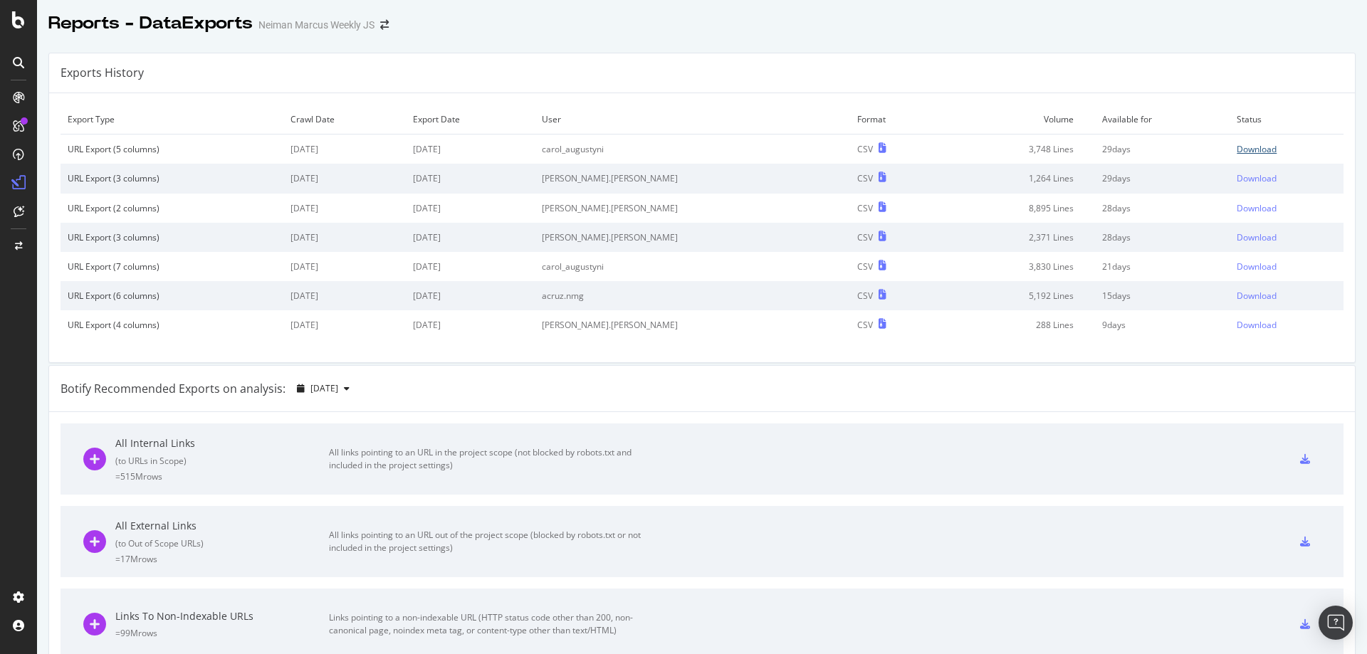
click at [1242, 149] on div "Download" at bounding box center [1256, 149] width 40 height 12
